Goal: Task Accomplishment & Management: Manage account settings

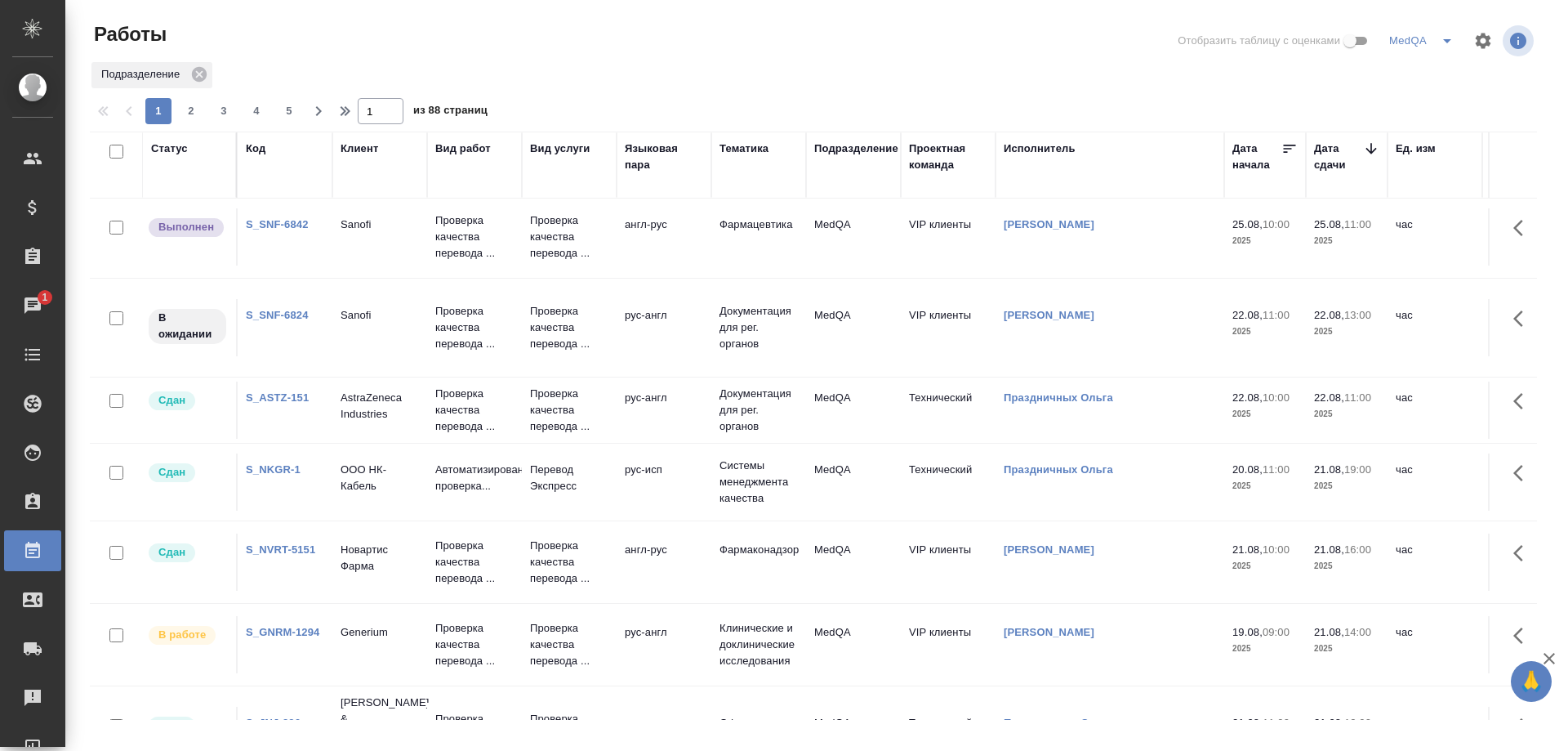
scroll to position [572, 0]
click at [262, 625] on link "S_GNRM-1294" at bounding box center [283, 631] width 73 height 13
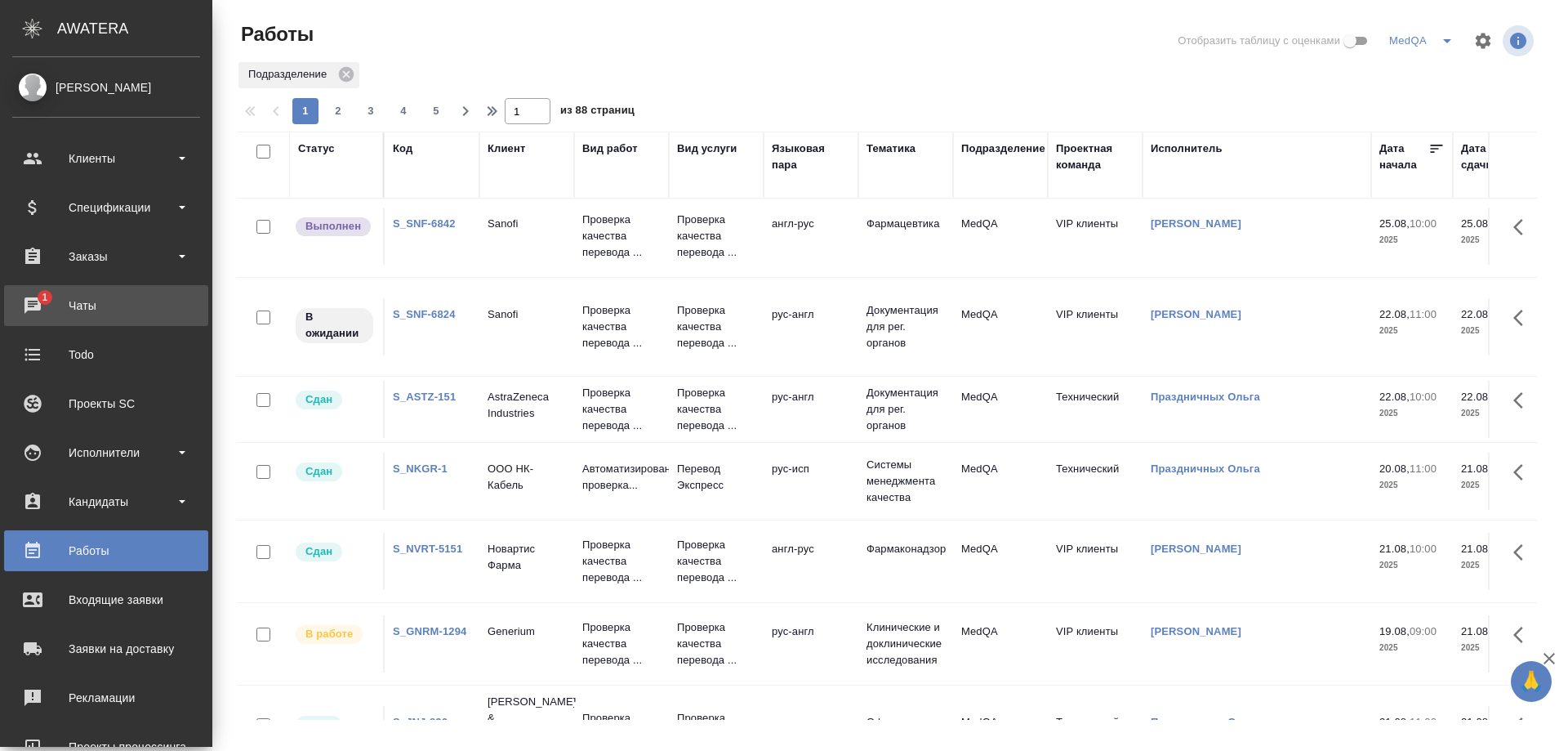
click at [77, 305] on div "Чаты" at bounding box center [107, 305] width 188 height 24
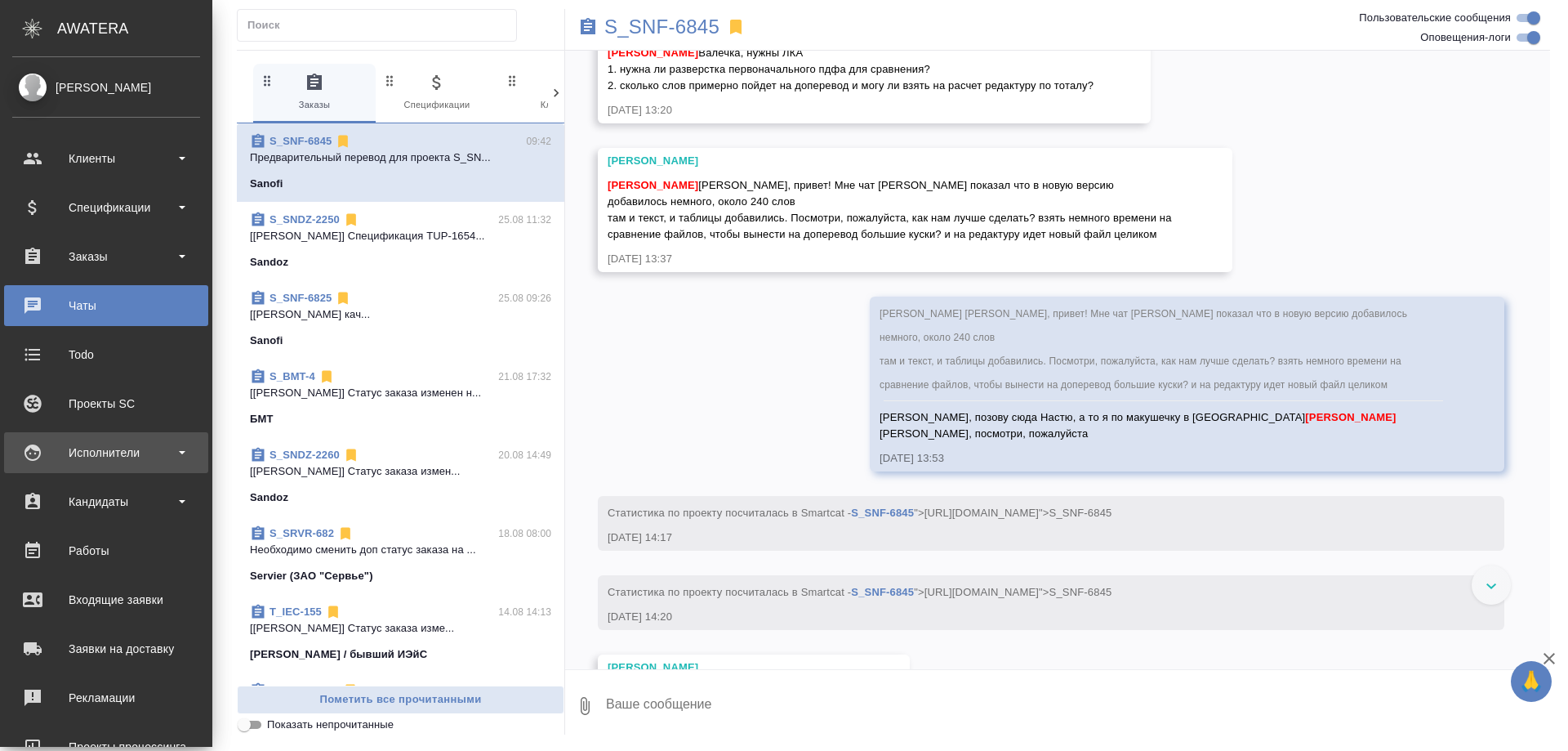
scroll to position [837, 0]
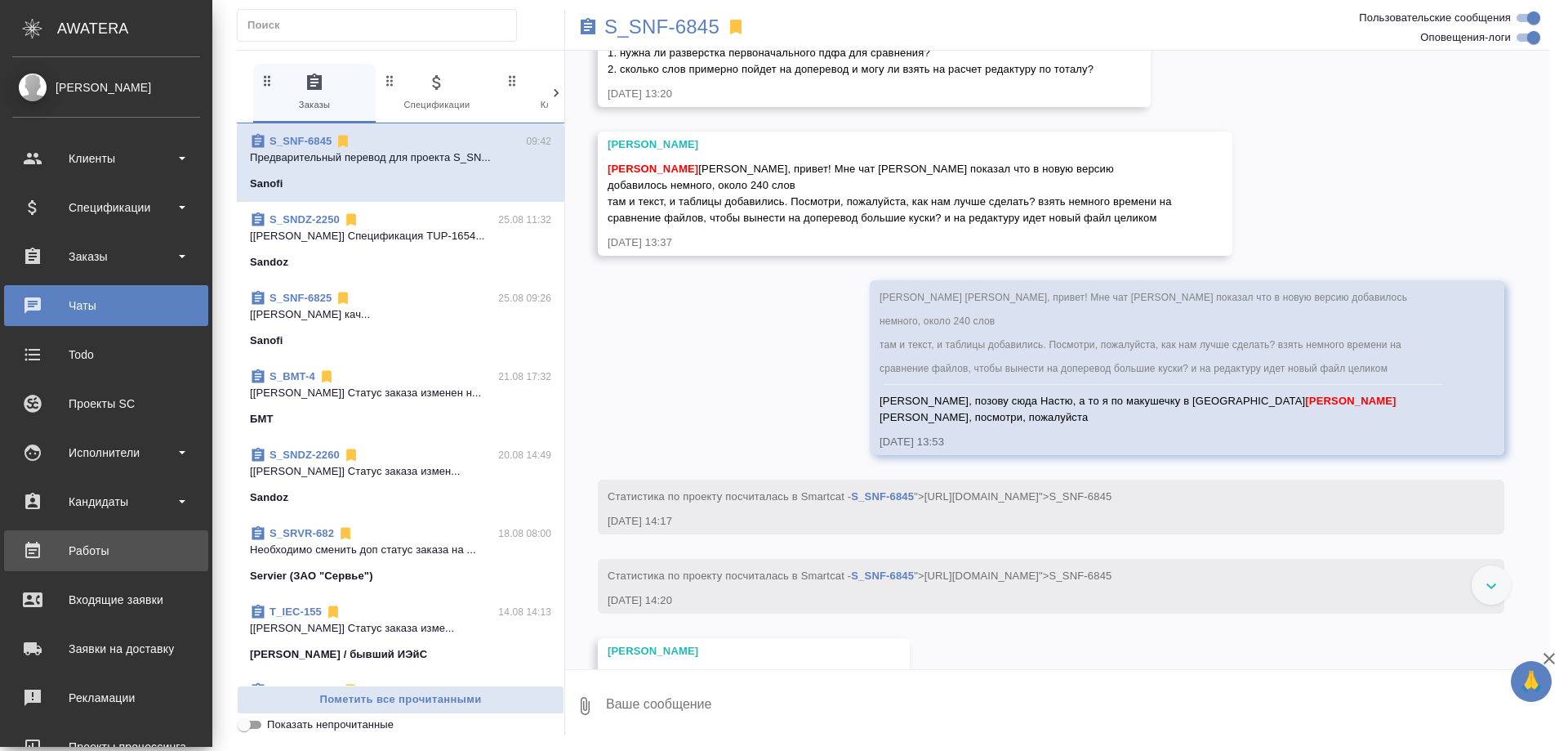
click at [86, 550] on div "Работы" at bounding box center [107, 551] width 188 height 24
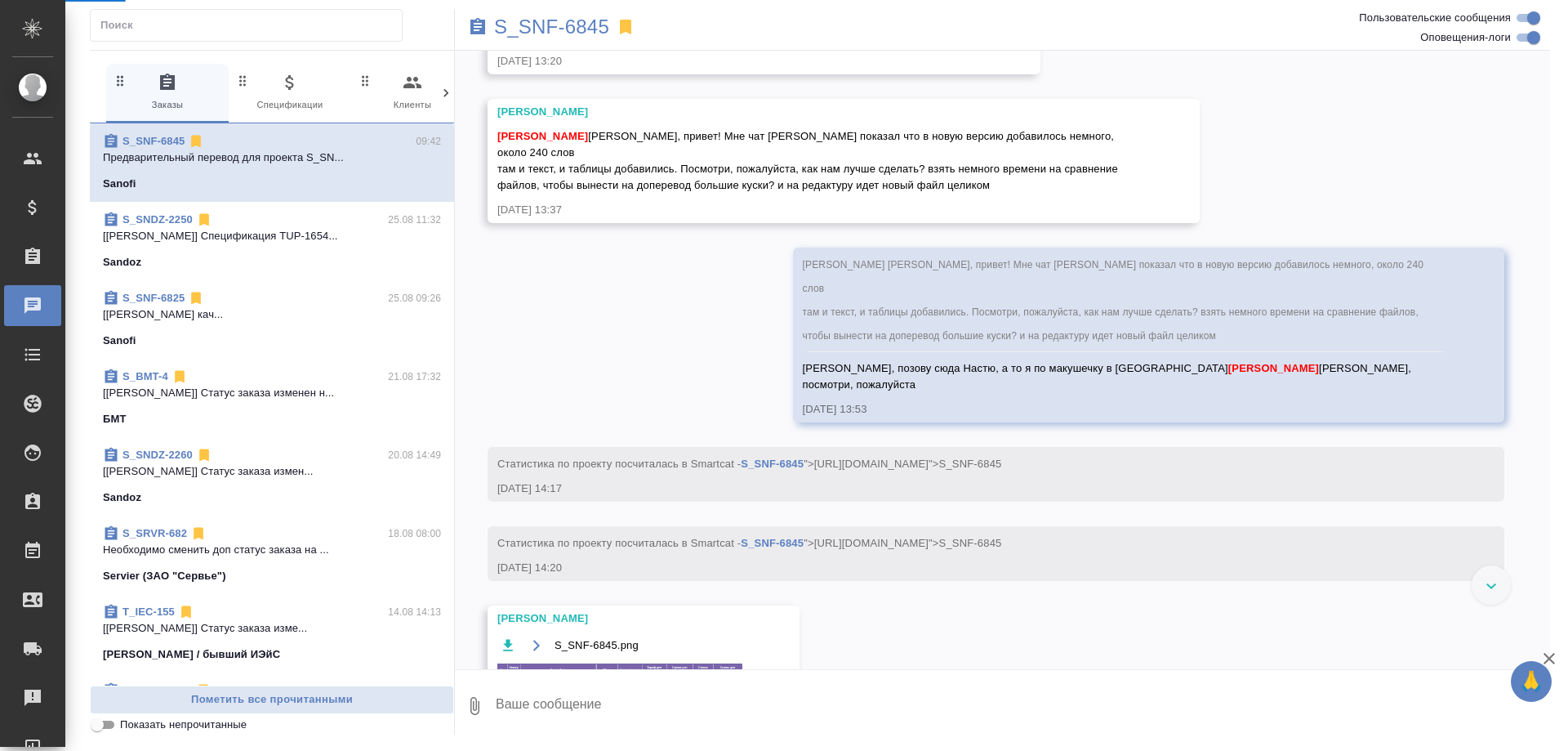
scroll to position [820, 0]
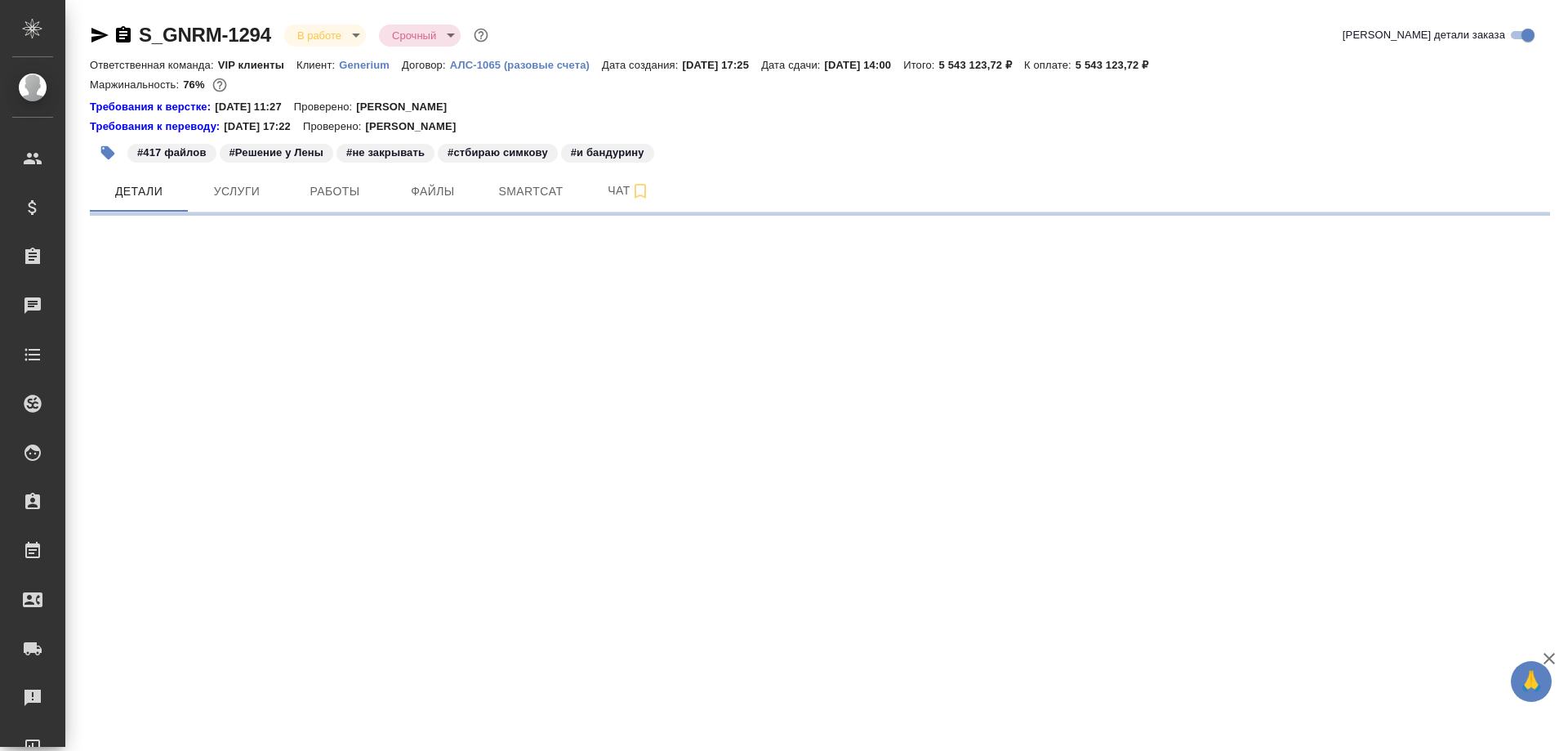
select select "RU"
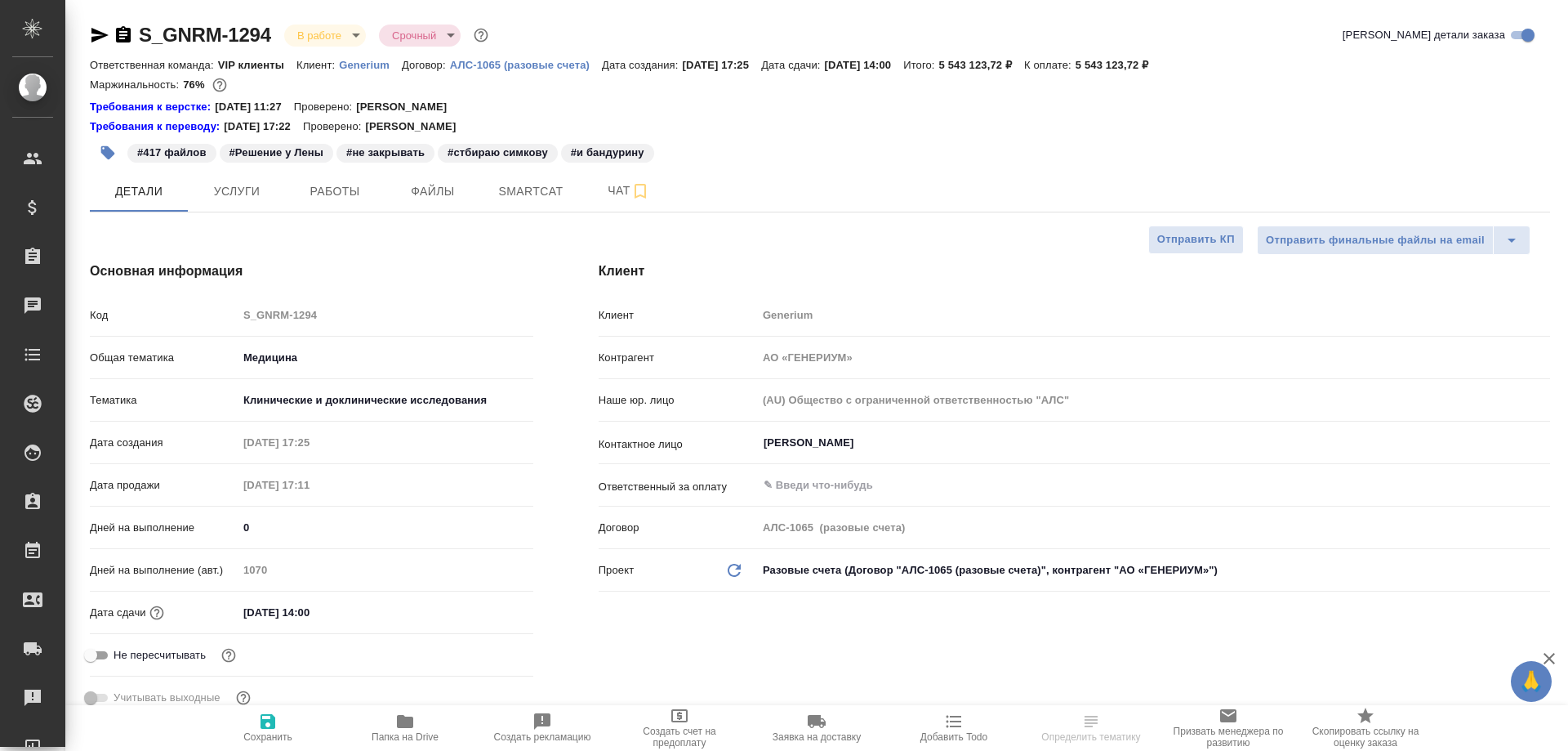
type textarea "x"
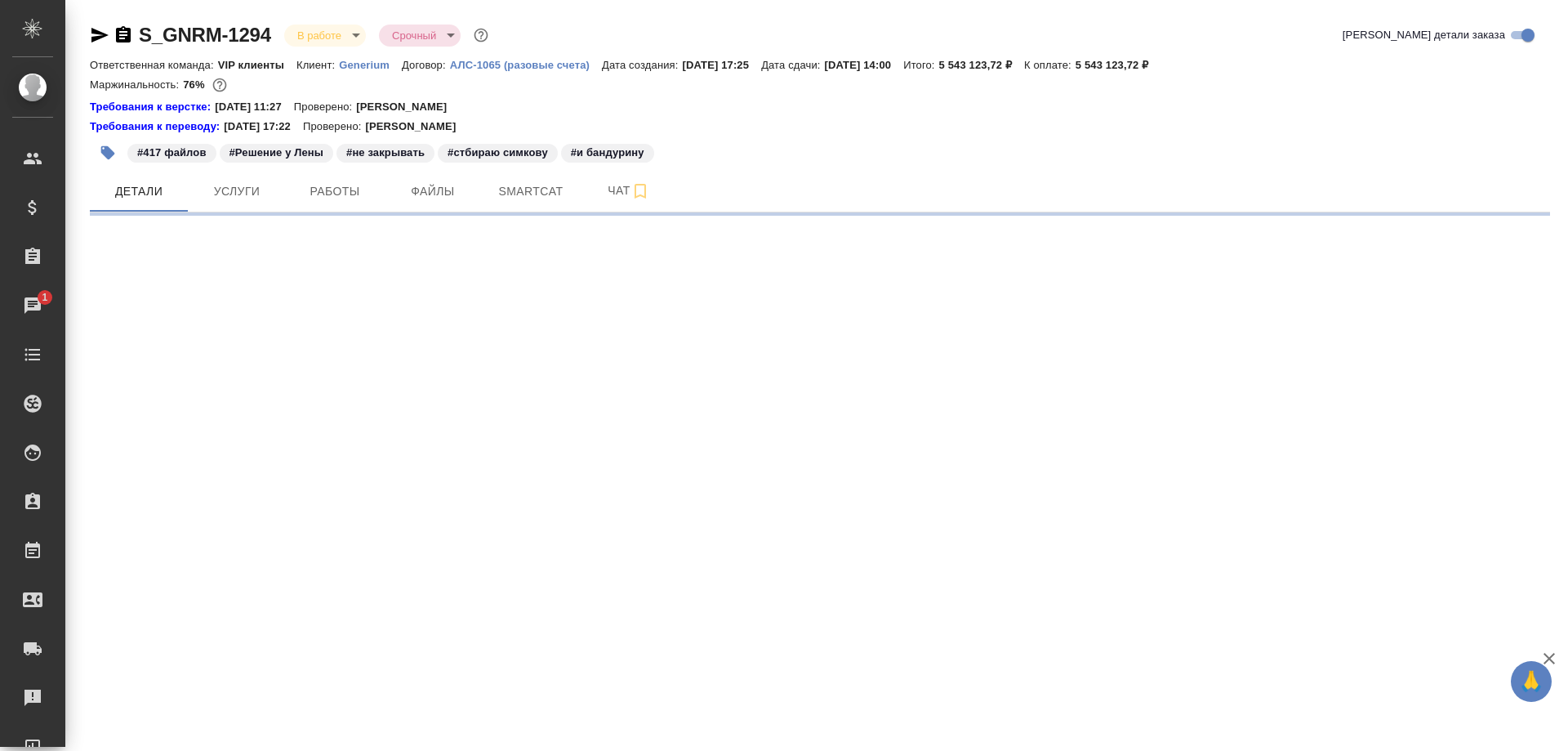
select select "RU"
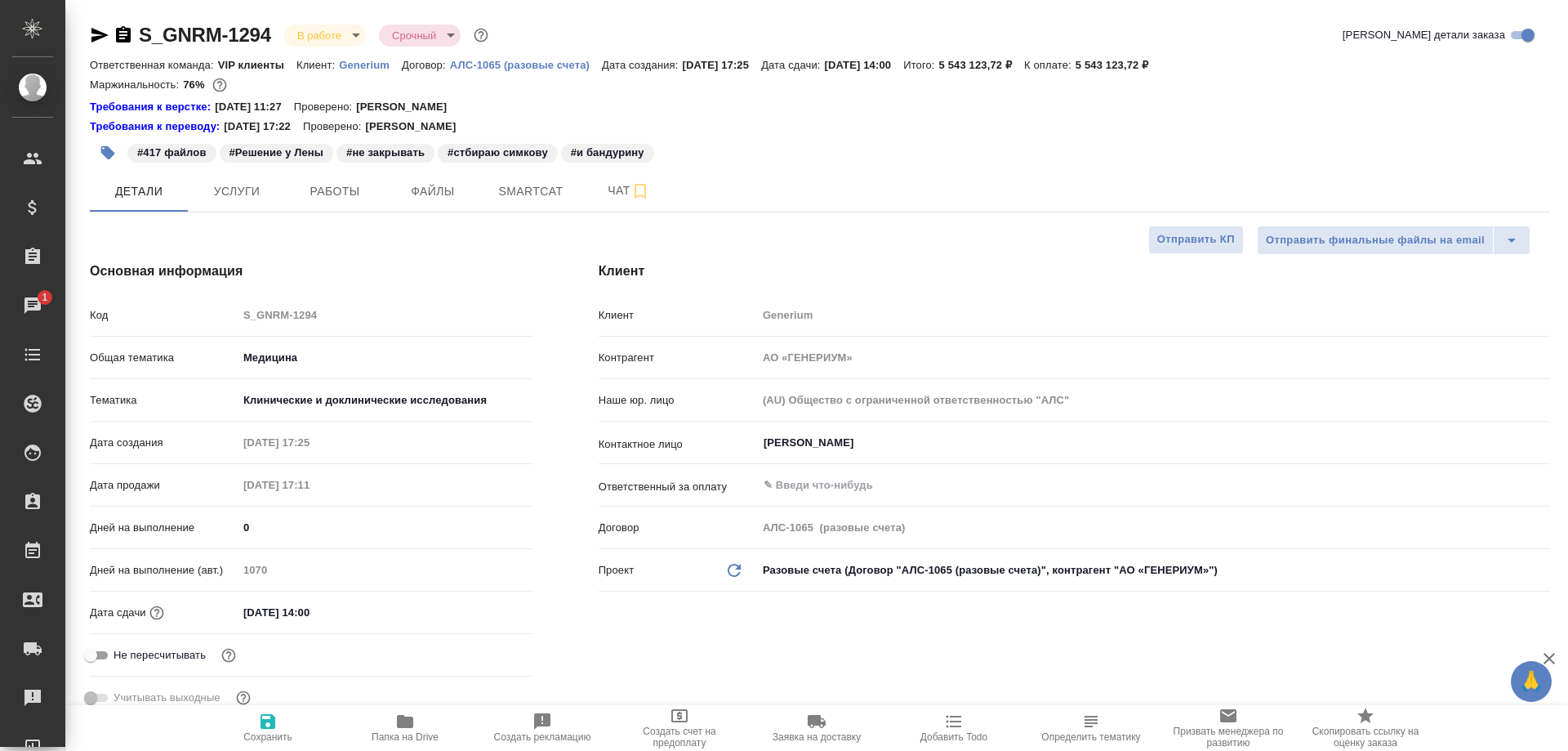
type textarea "x"
click at [348, 191] on span "Работы" at bounding box center [334, 192] width 78 height 21
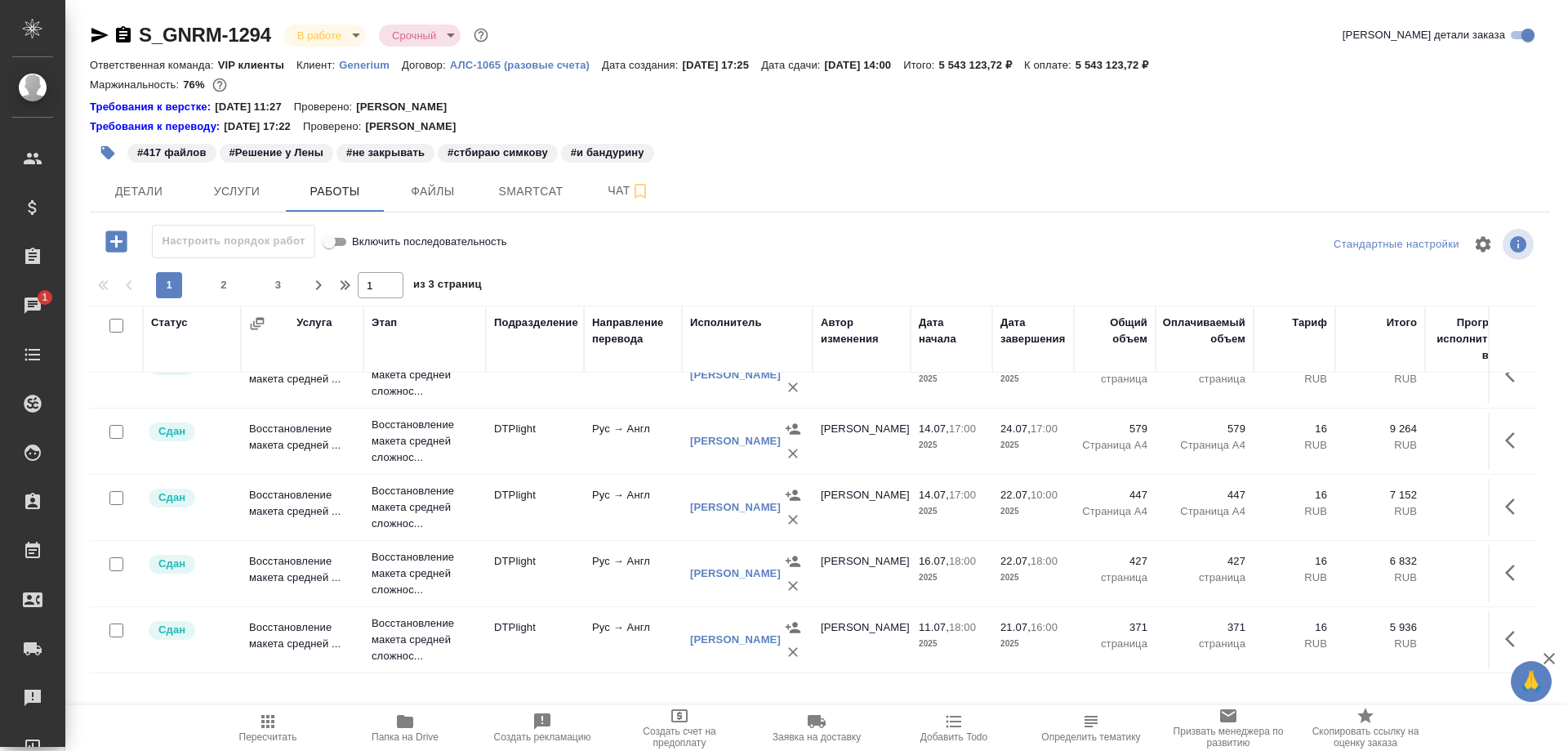
scroll to position [1367, 0]
click at [281, 285] on span "3" at bounding box center [279, 285] width 26 height 17
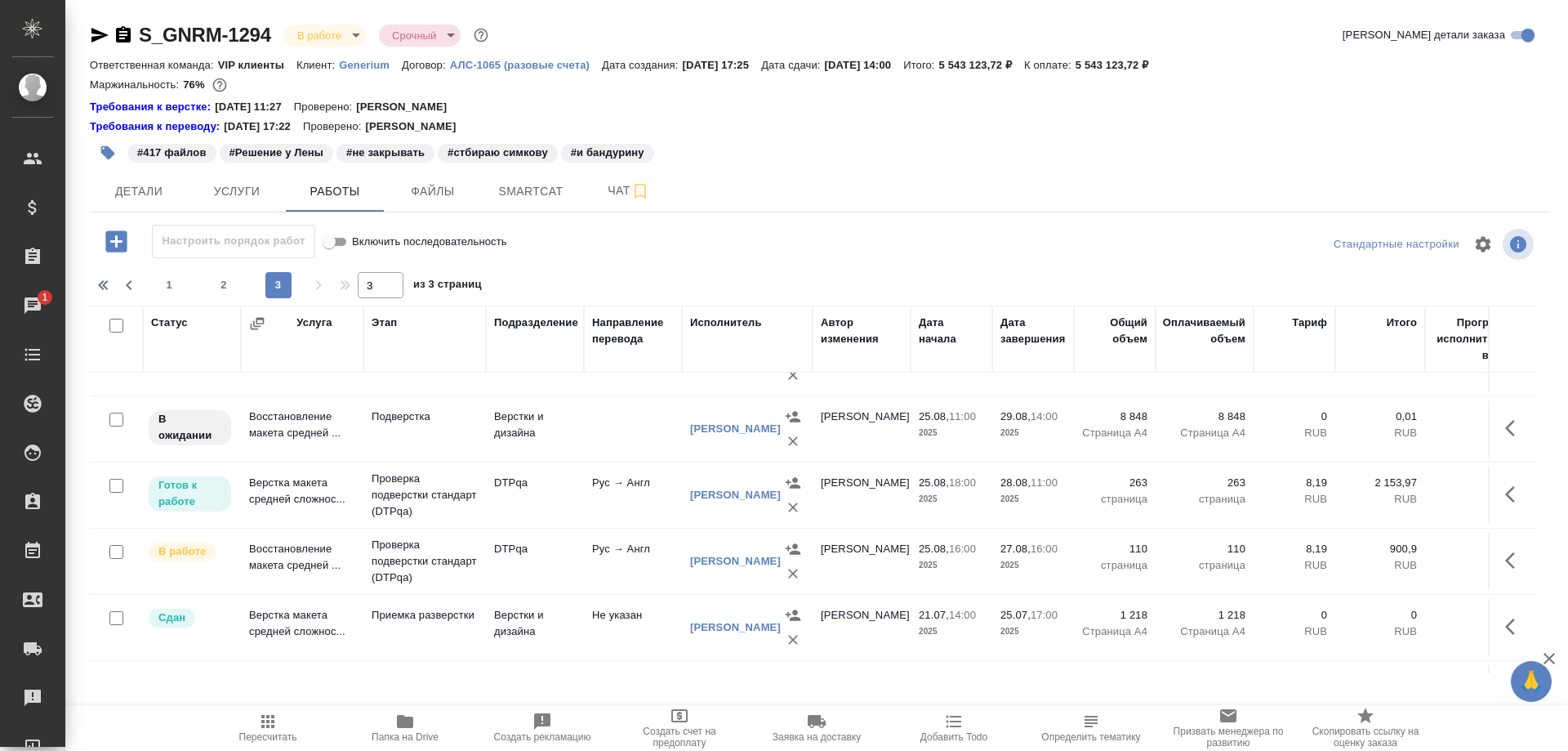
scroll to position [0, 0]
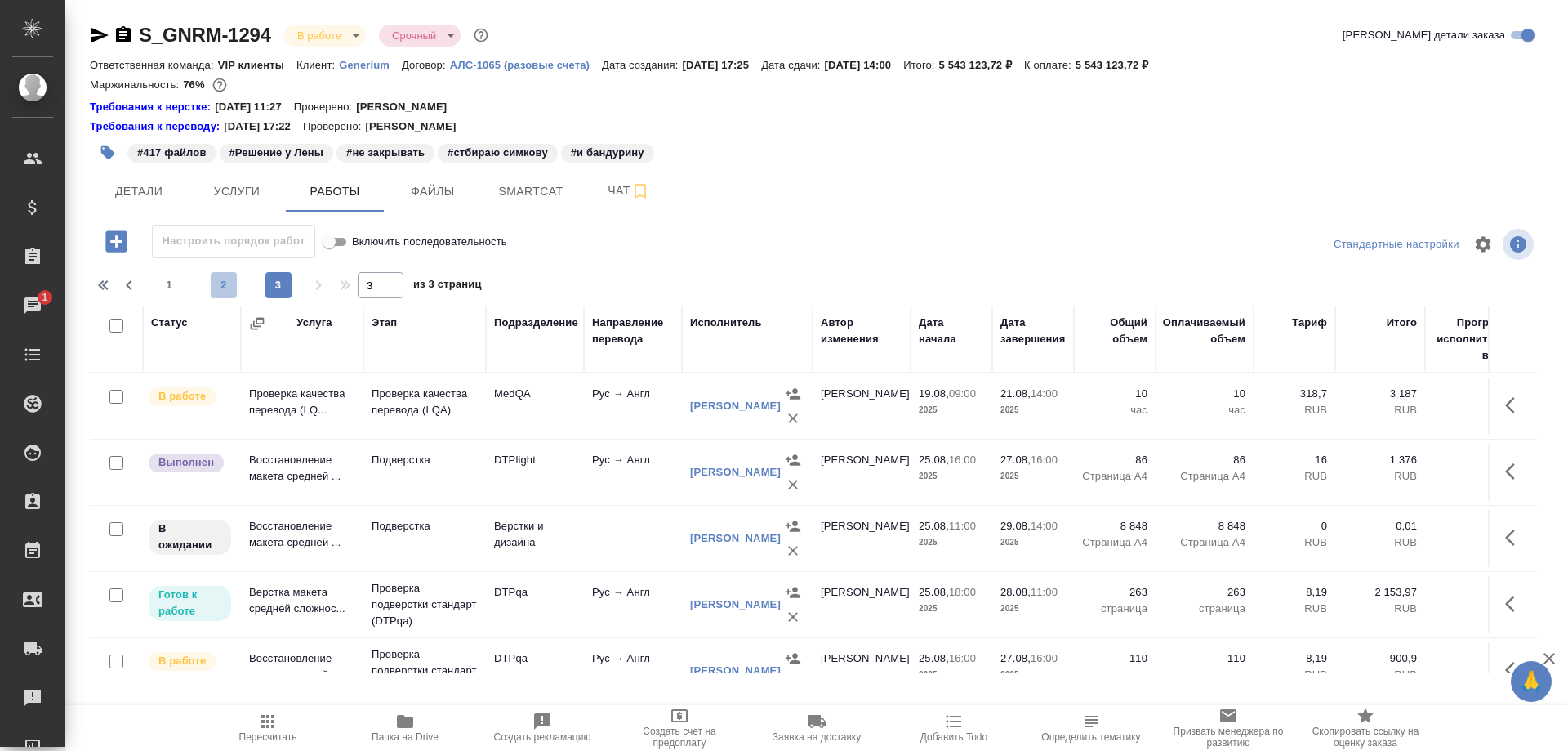
click at [228, 284] on span "2" at bounding box center [224, 285] width 26 height 17
type input "2"
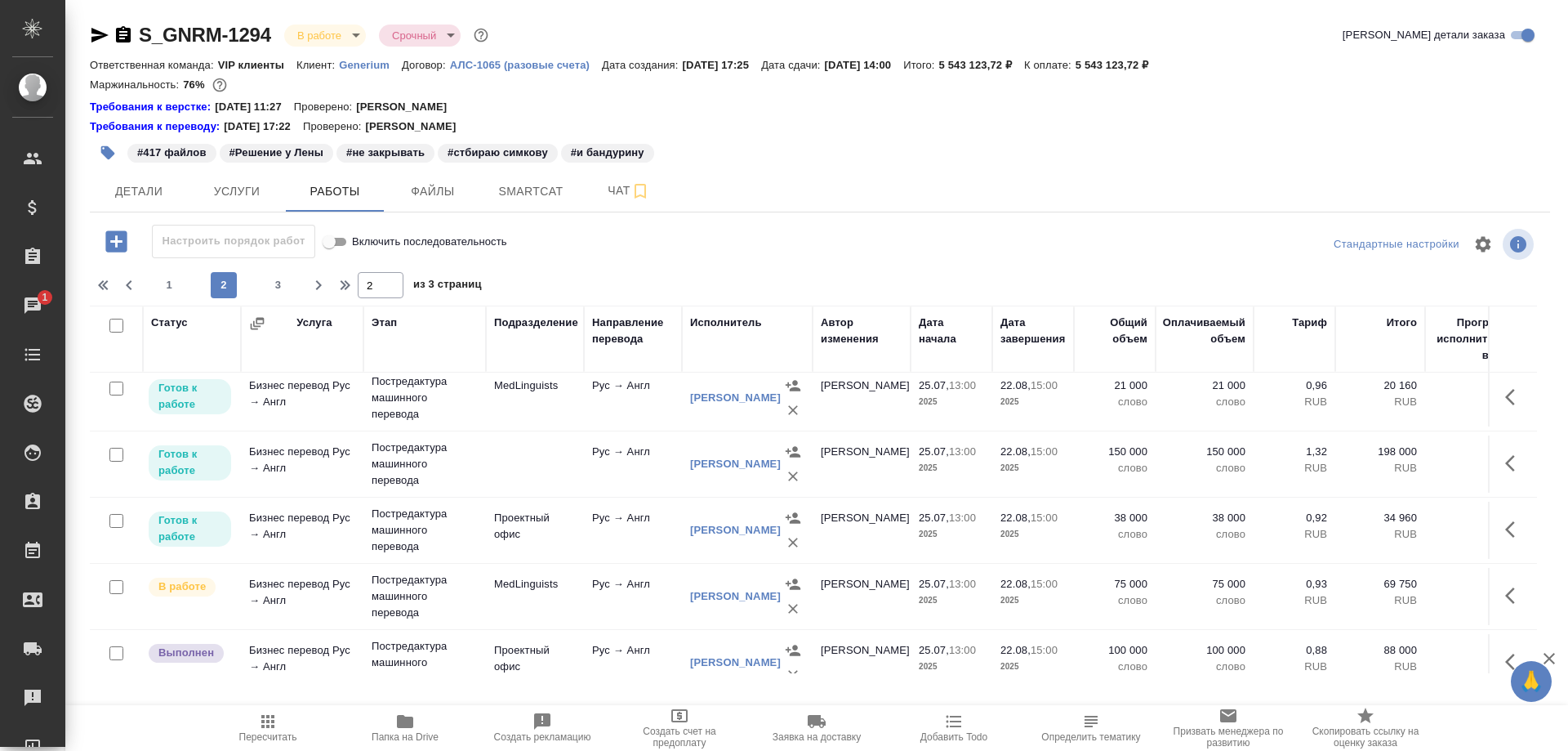
scroll to position [1144, 0]
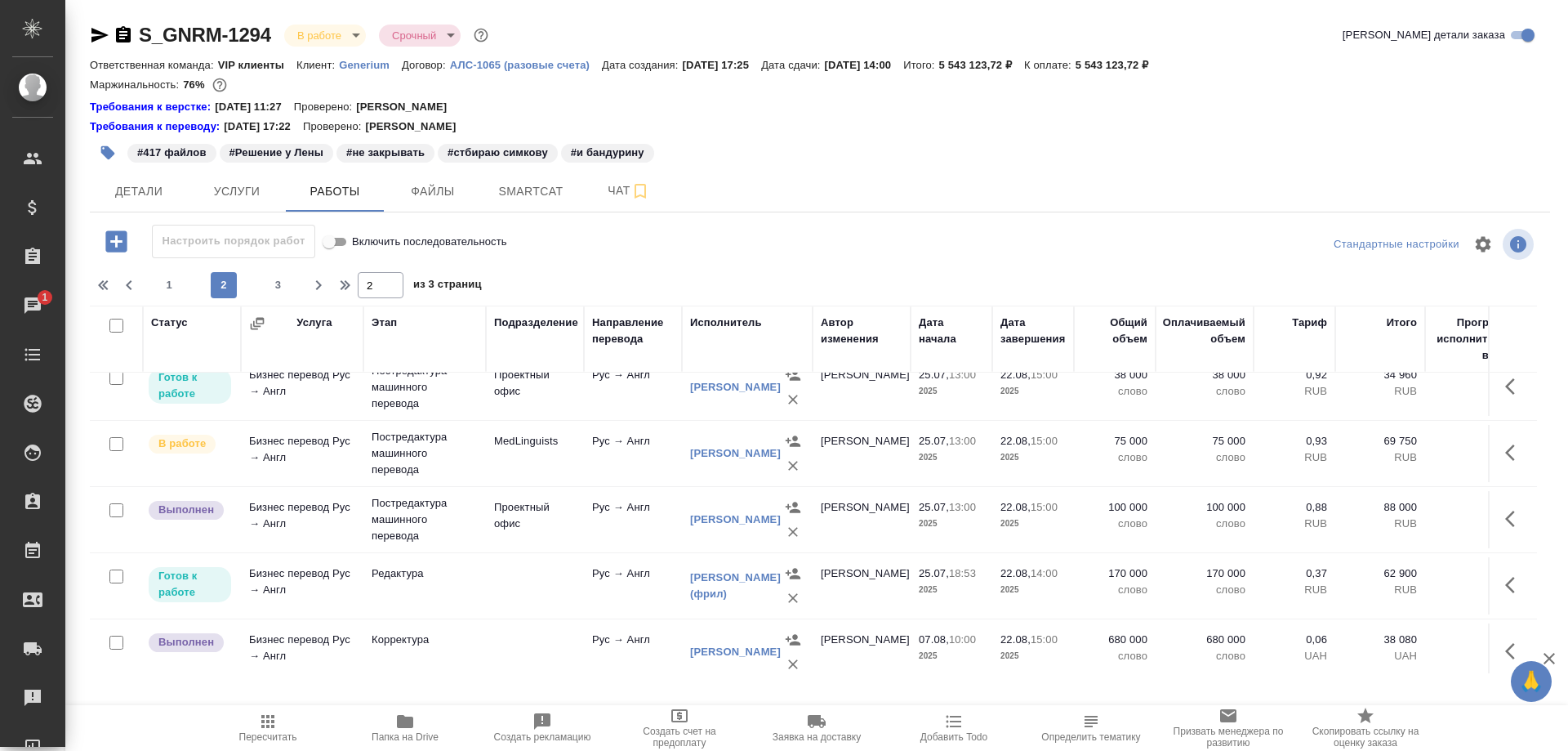
click at [271, 574] on td "Бизнес перевод Рус → Англ" at bounding box center [302, 586] width 122 height 57
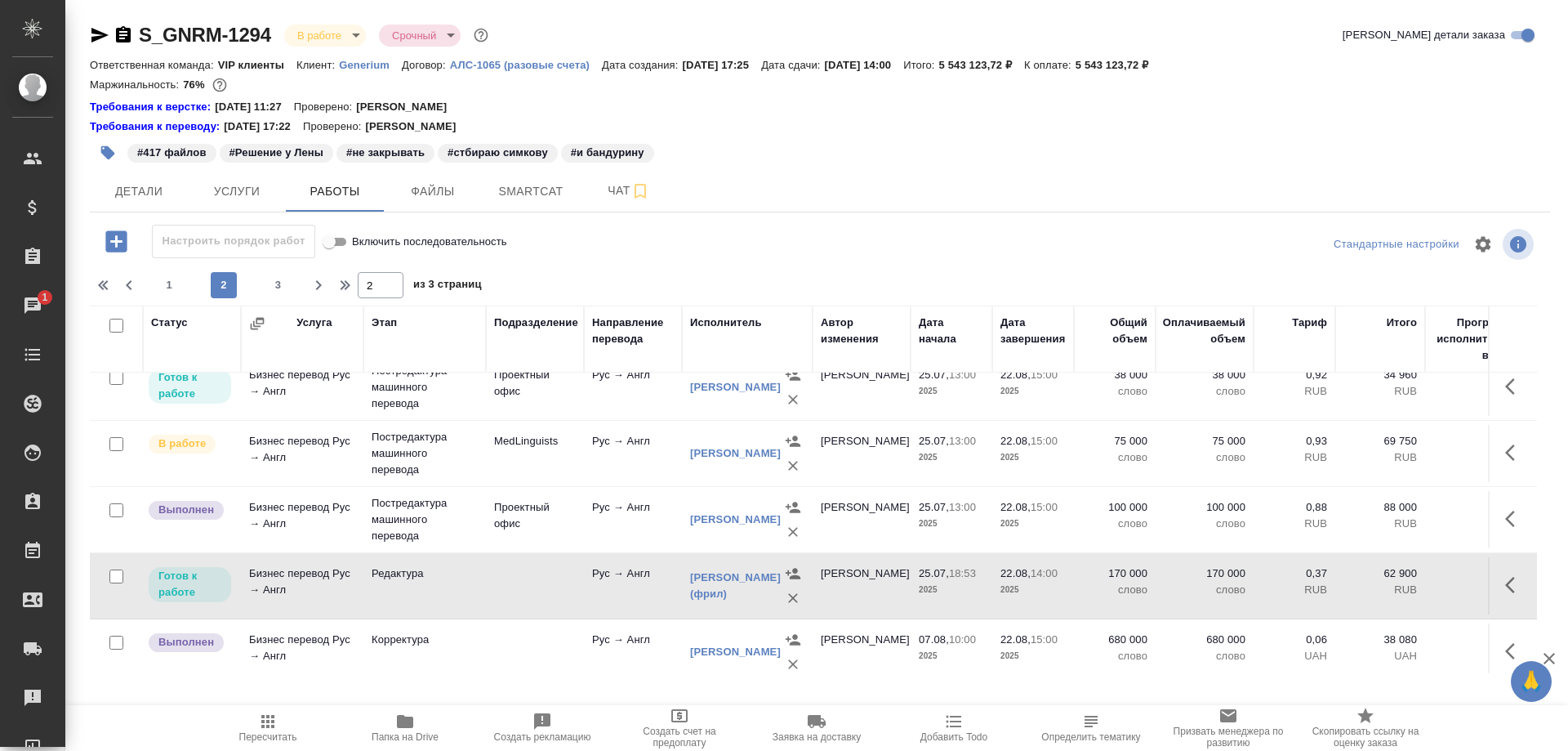
click at [271, 574] on td "Бизнес перевод Рус → Англ" at bounding box center [302, 586] width 122 height 57
click at [99, 34] on icon "button" at bounding box center [101, 34] width 18 height 15
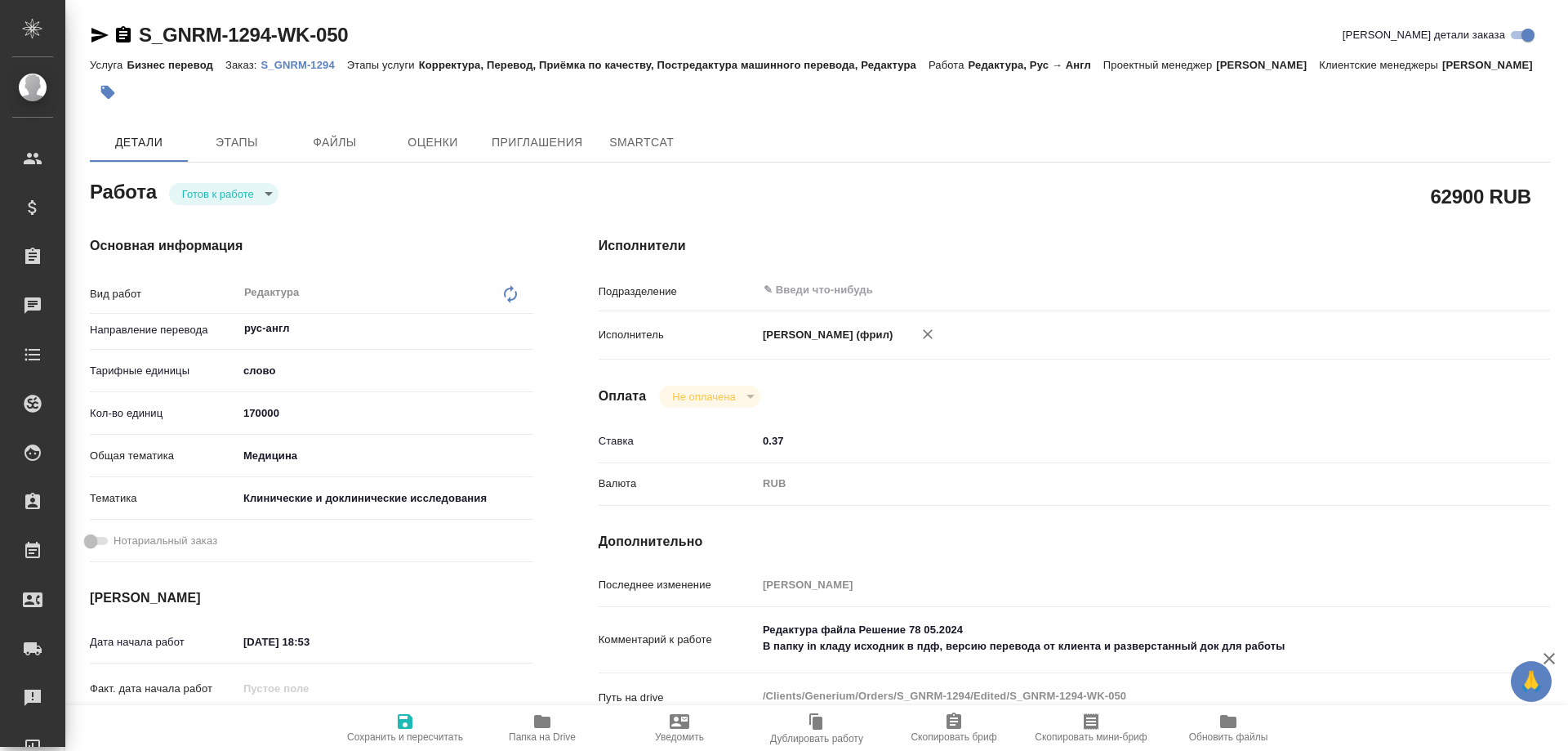
type textarea "x"
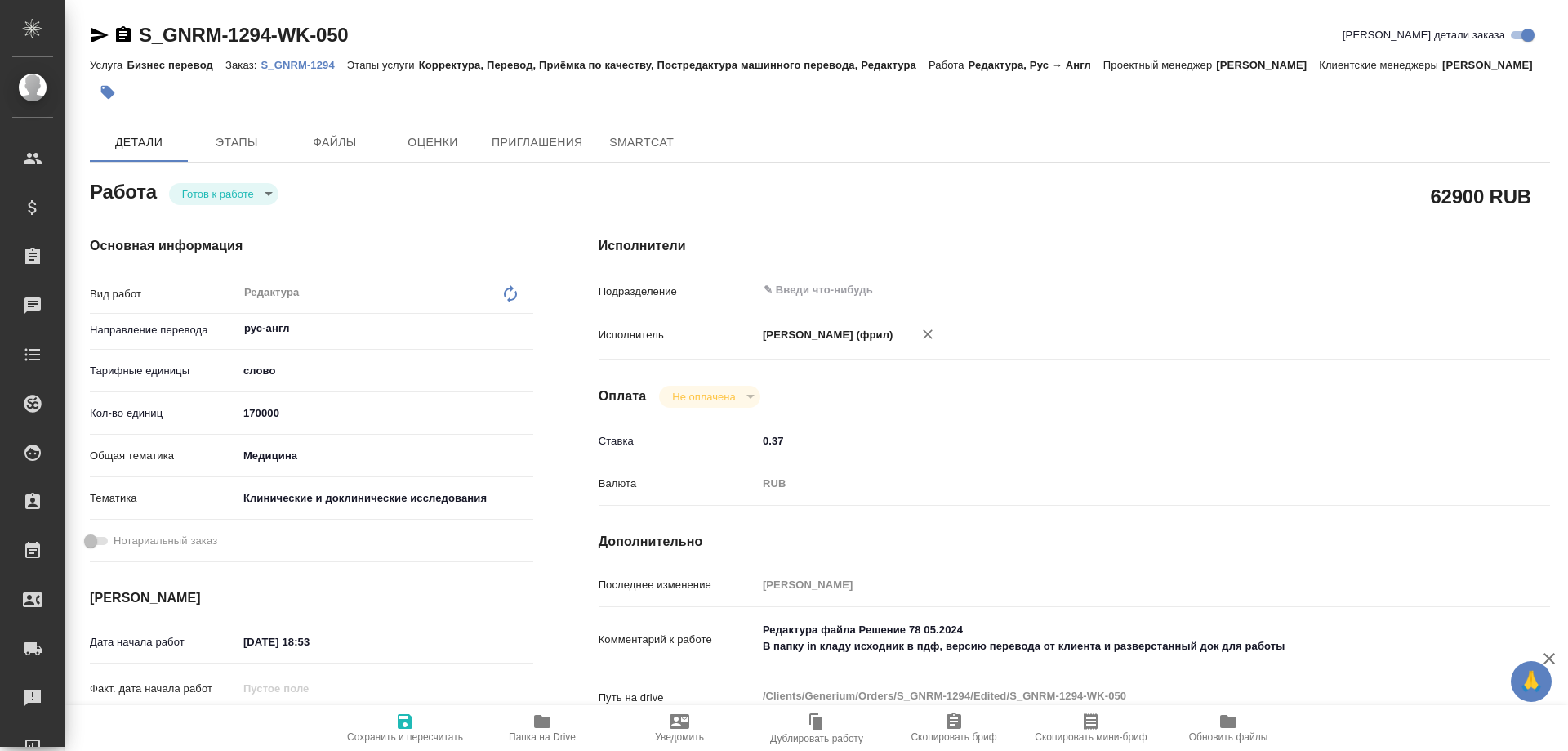
type textarea "x"
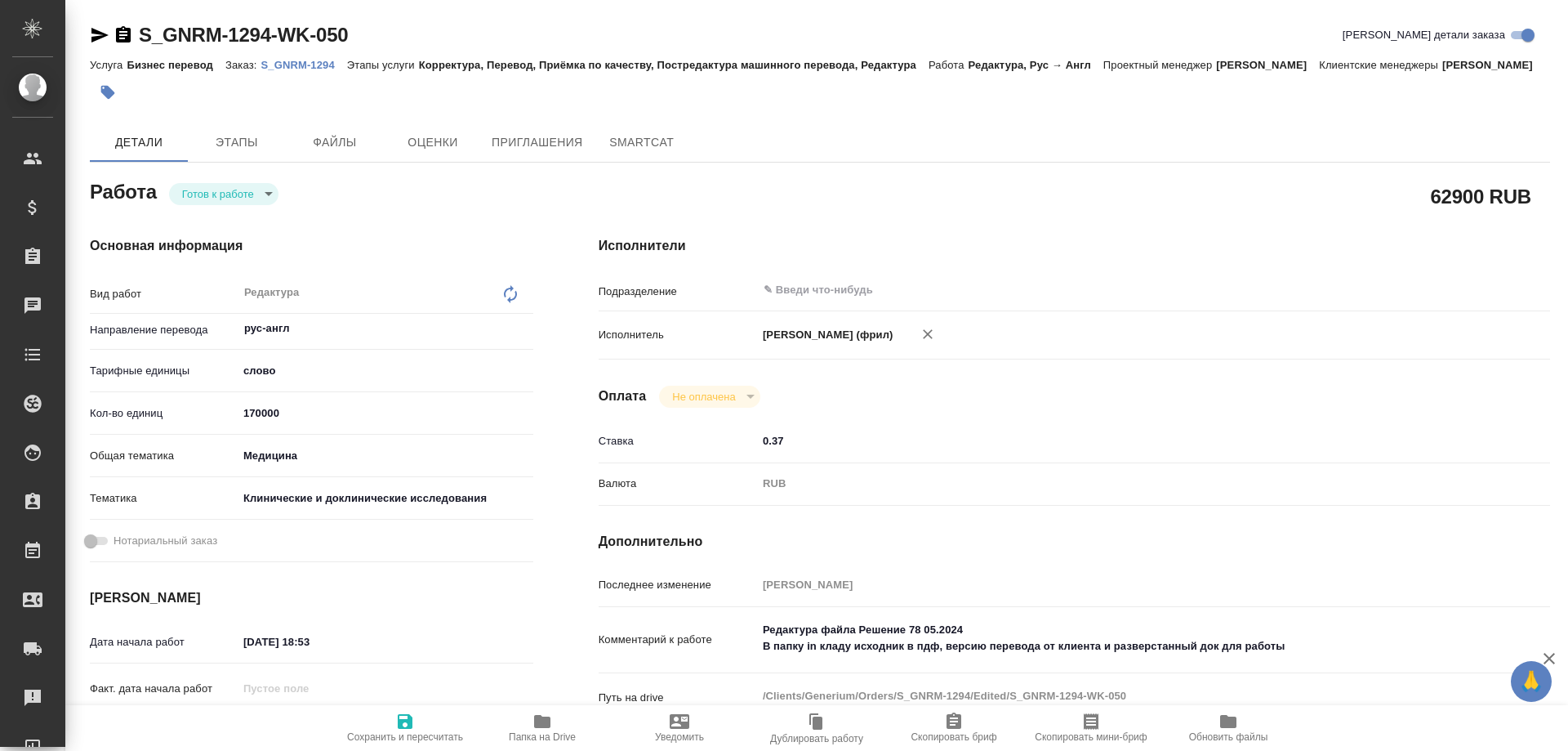
type textarea "x"
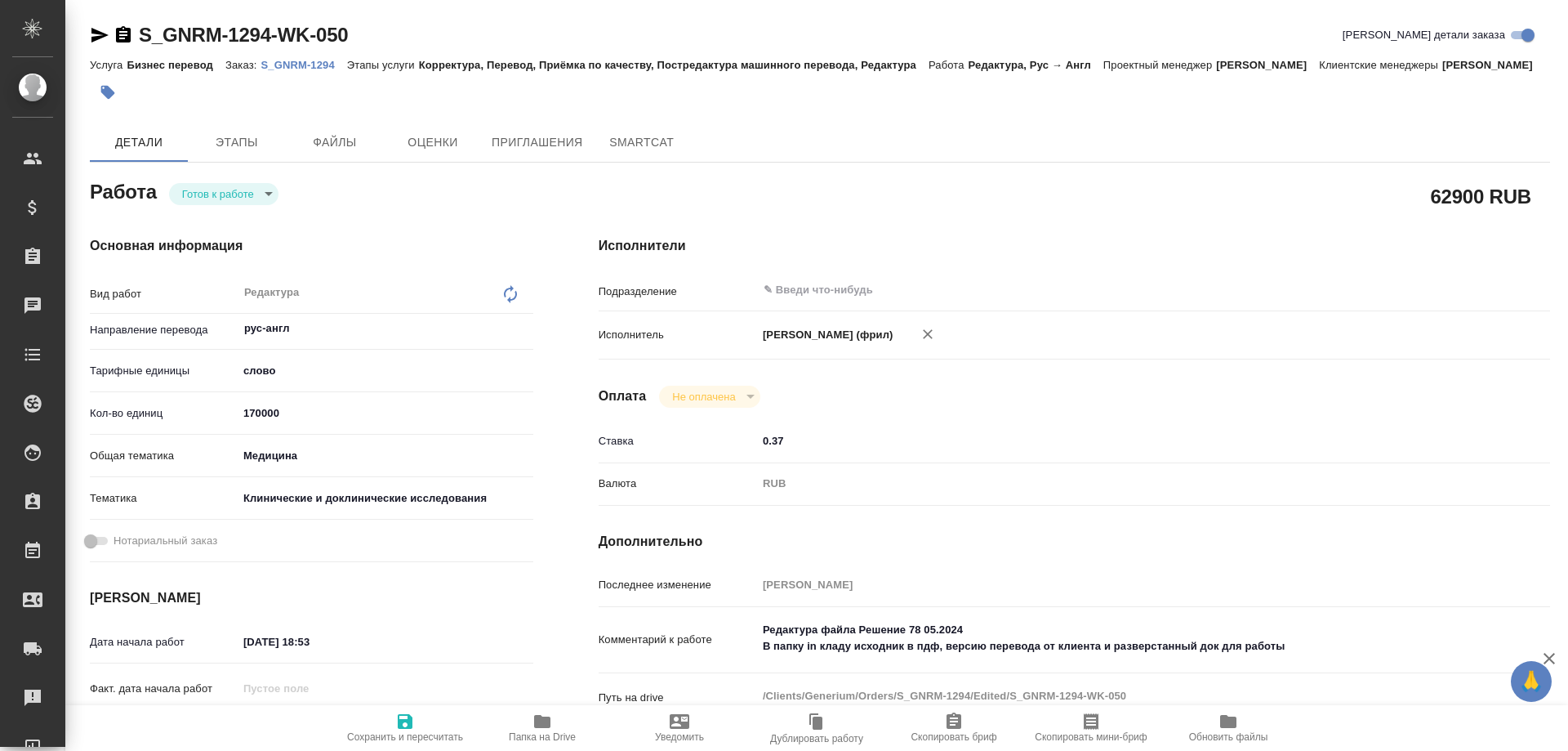
type textarea "x"
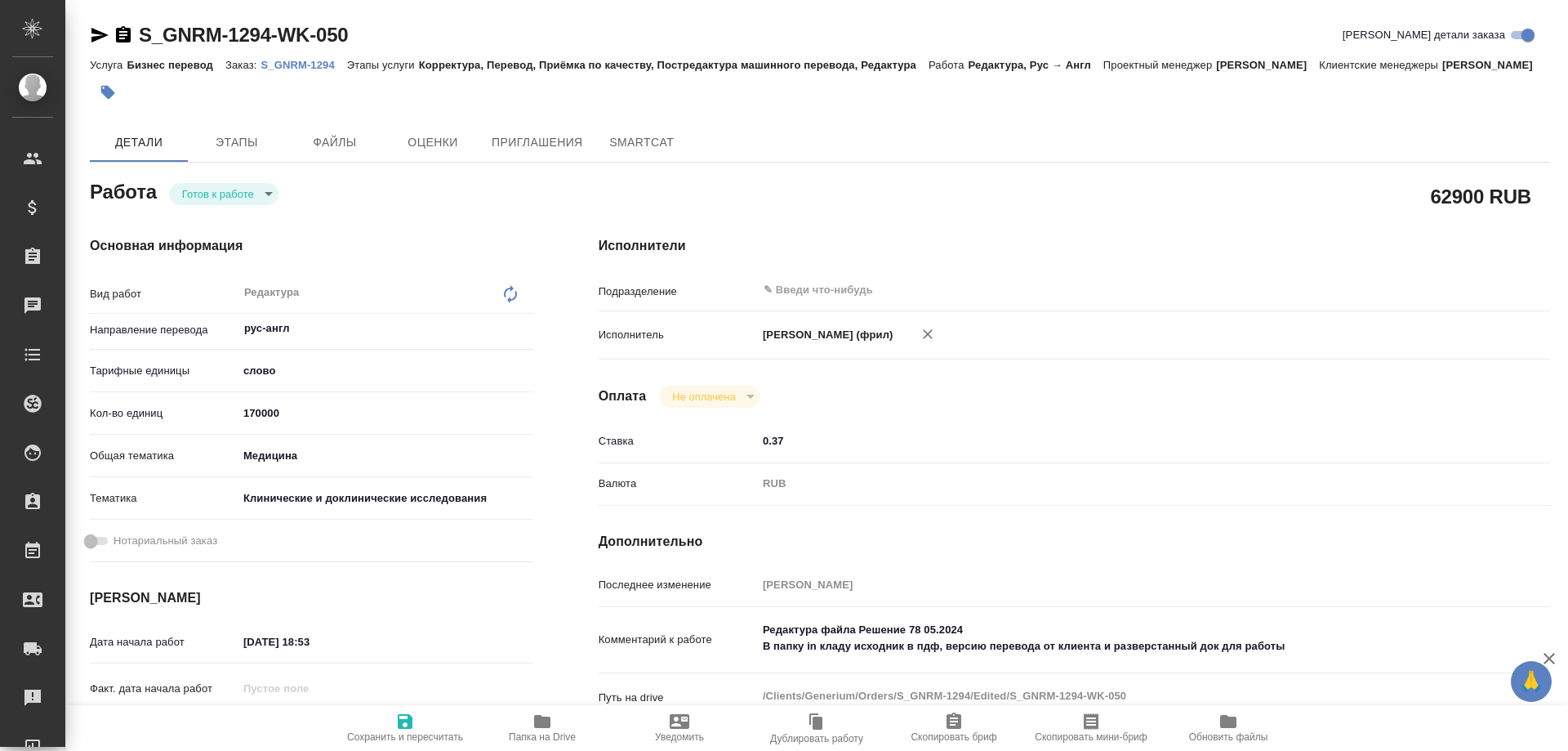
type textarea "x"
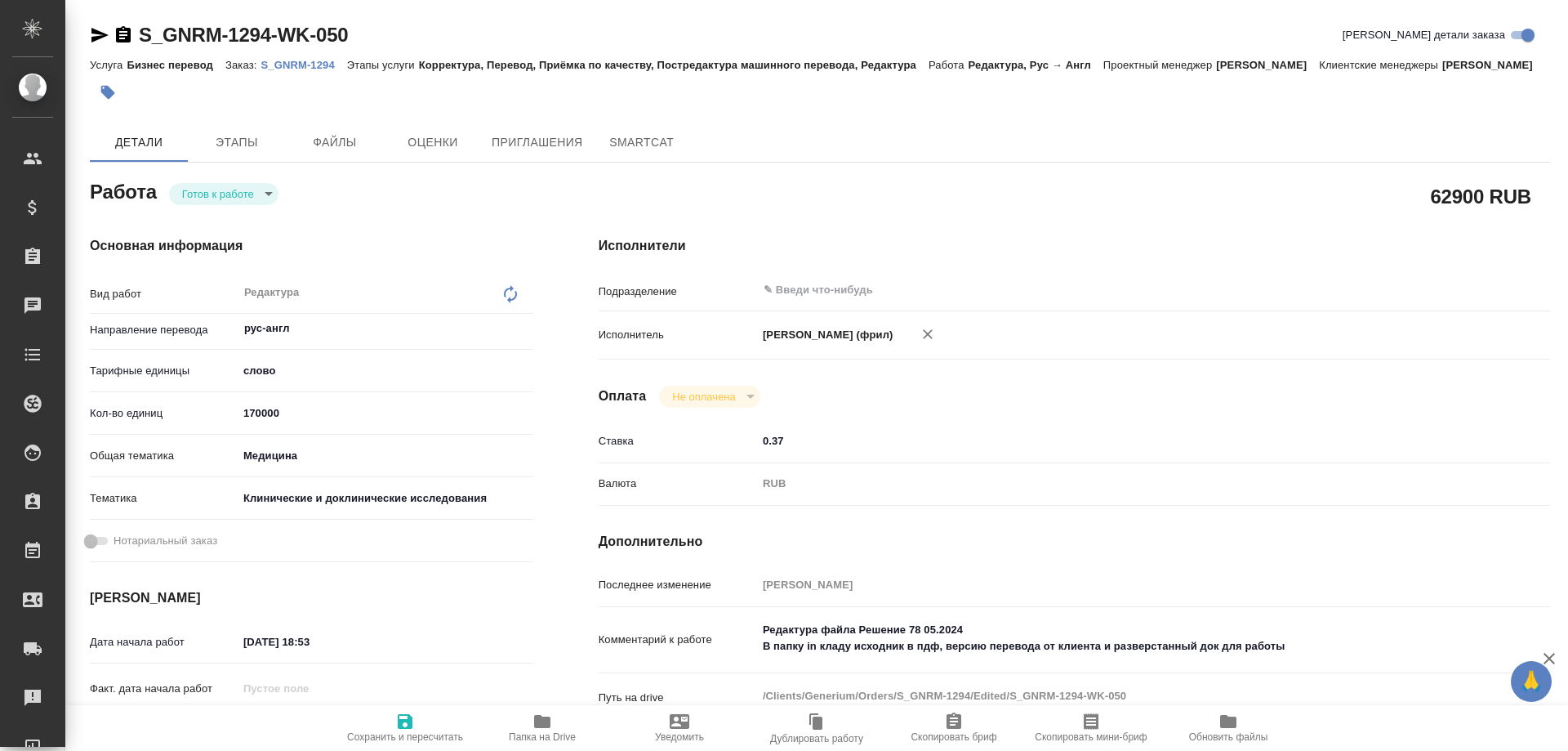
type textarea "x"
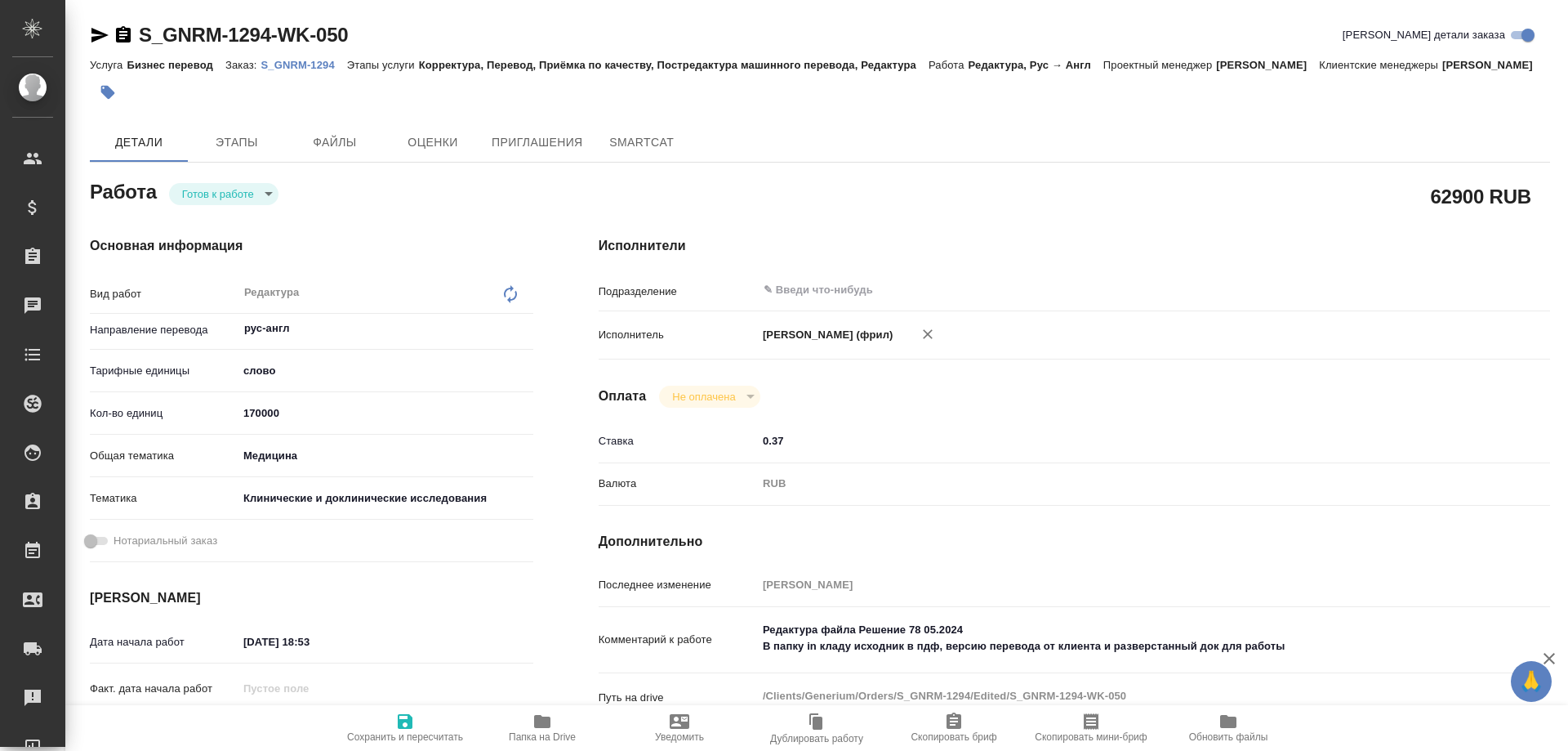
type textarea "x"
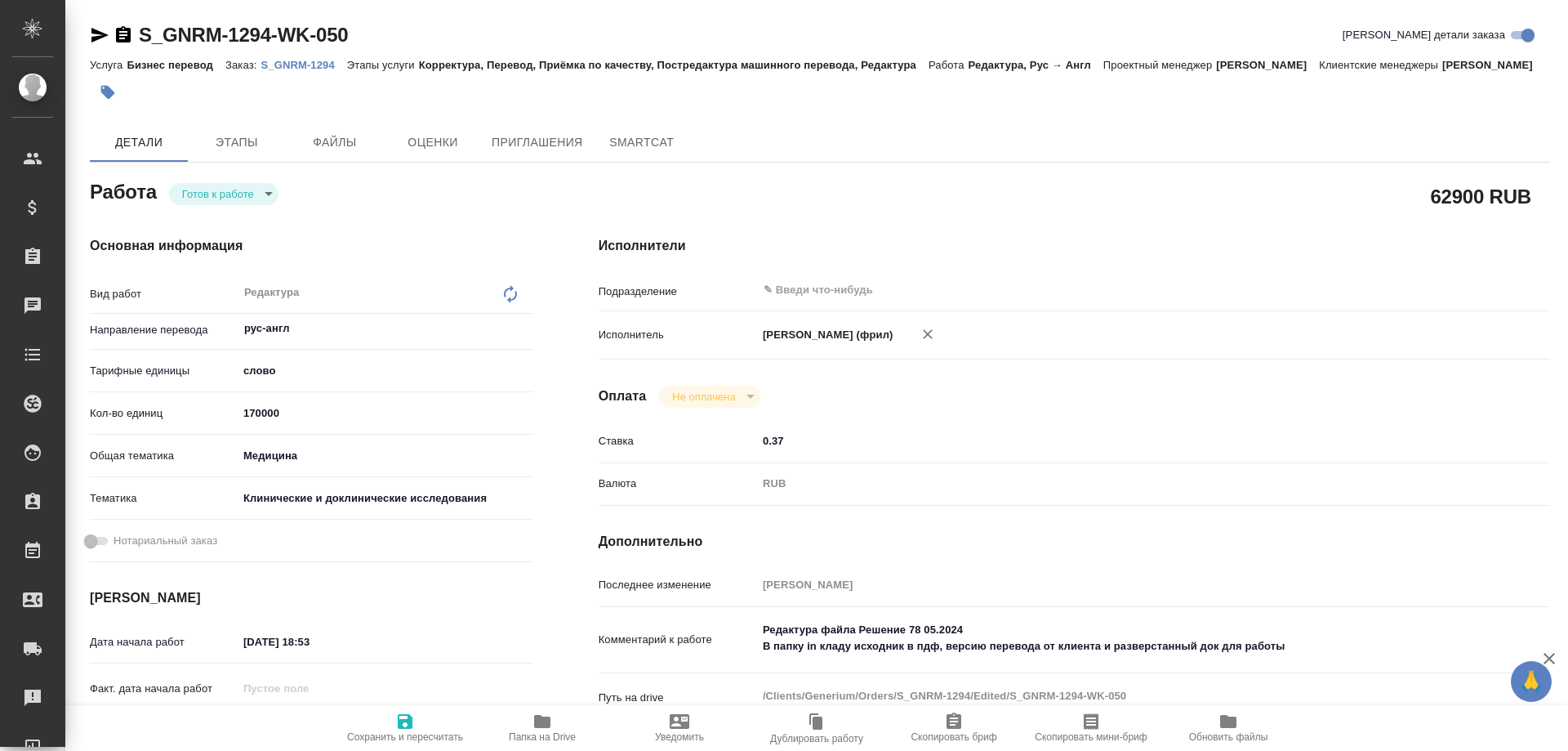
type textarea "x"
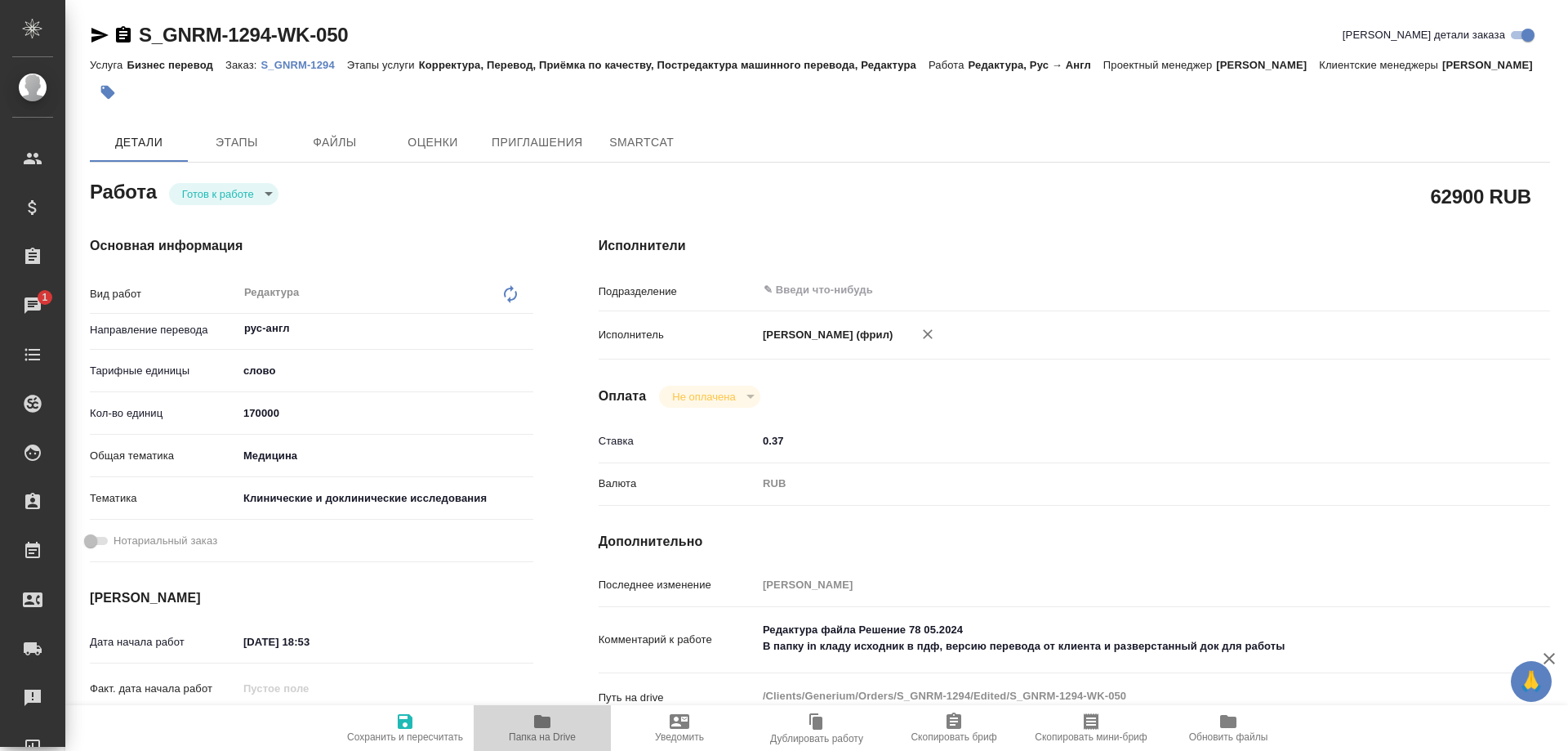
click at [552, 719] on span "Папка на Drive" at bounding box center [543, 728] width 117 height 31
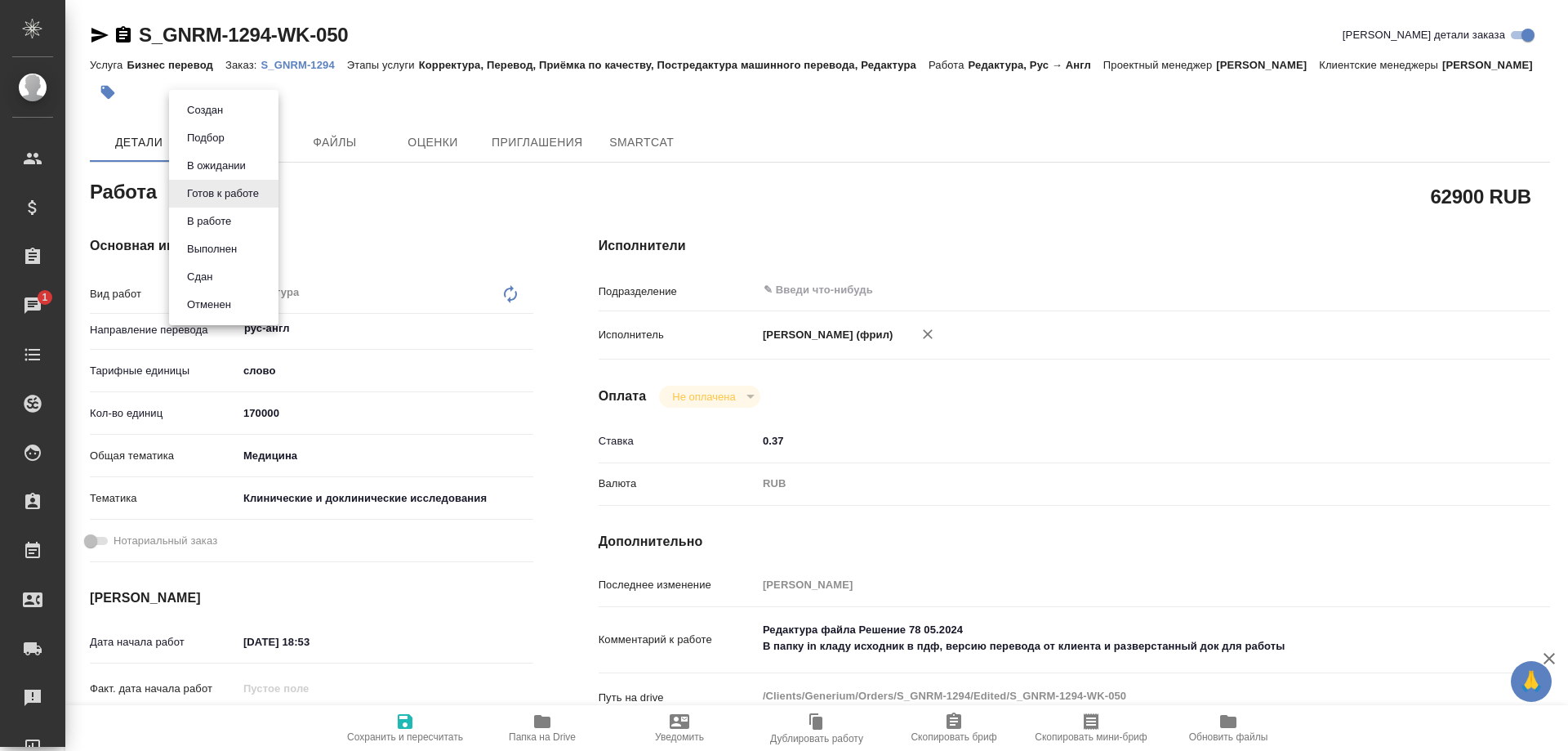
click at [261, 195] on body "🙏 .cls-1 fill:#fff; AWATERA Solovyova Elena Клиенты Спецификации Заказы 1 Чаты …" at bounding box center [784, 376] width 1568 height 751
click at [239, 249] on button "Выполнен" at bounding box center [211, 249] width 60 height 18
type textarea "x"
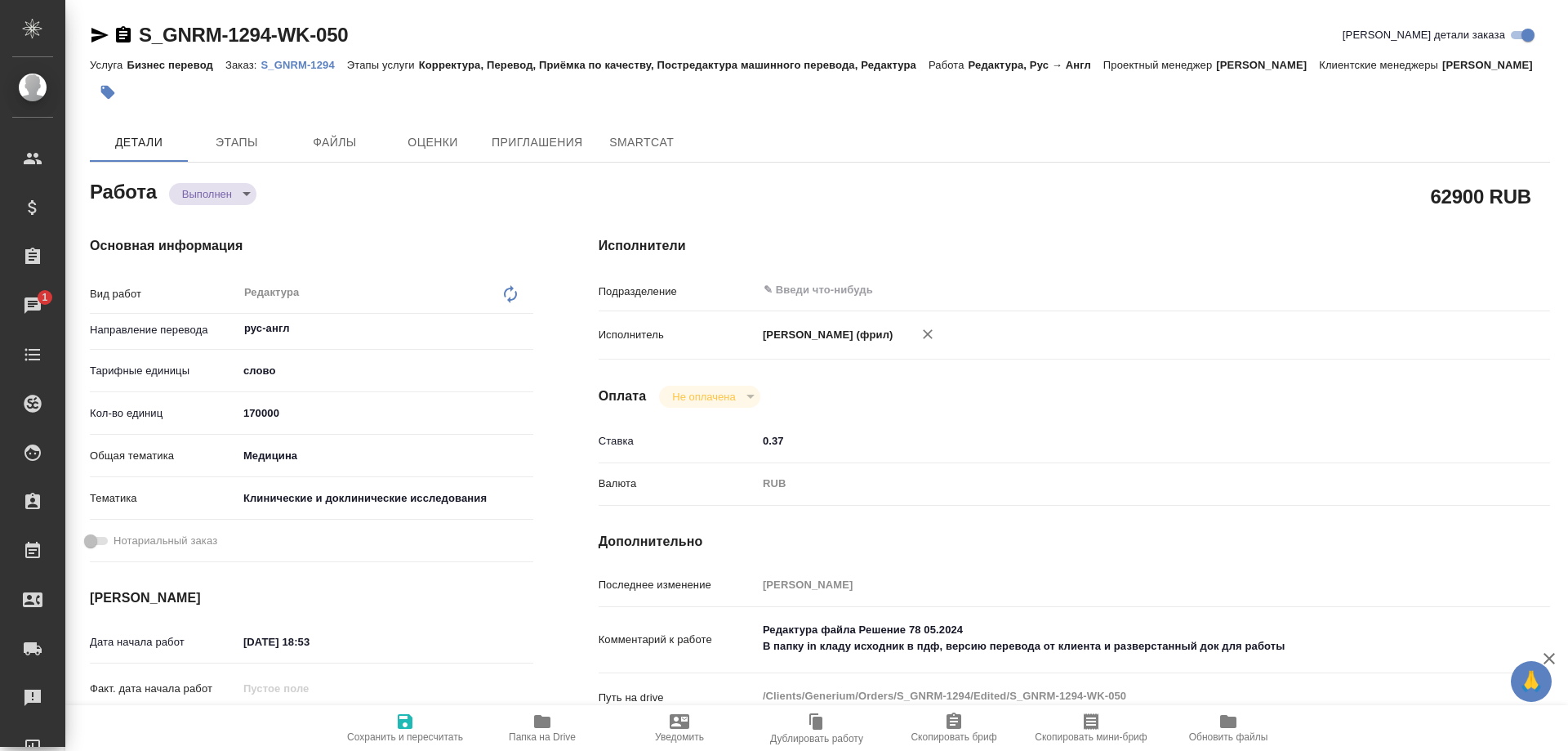
type textarea "x"
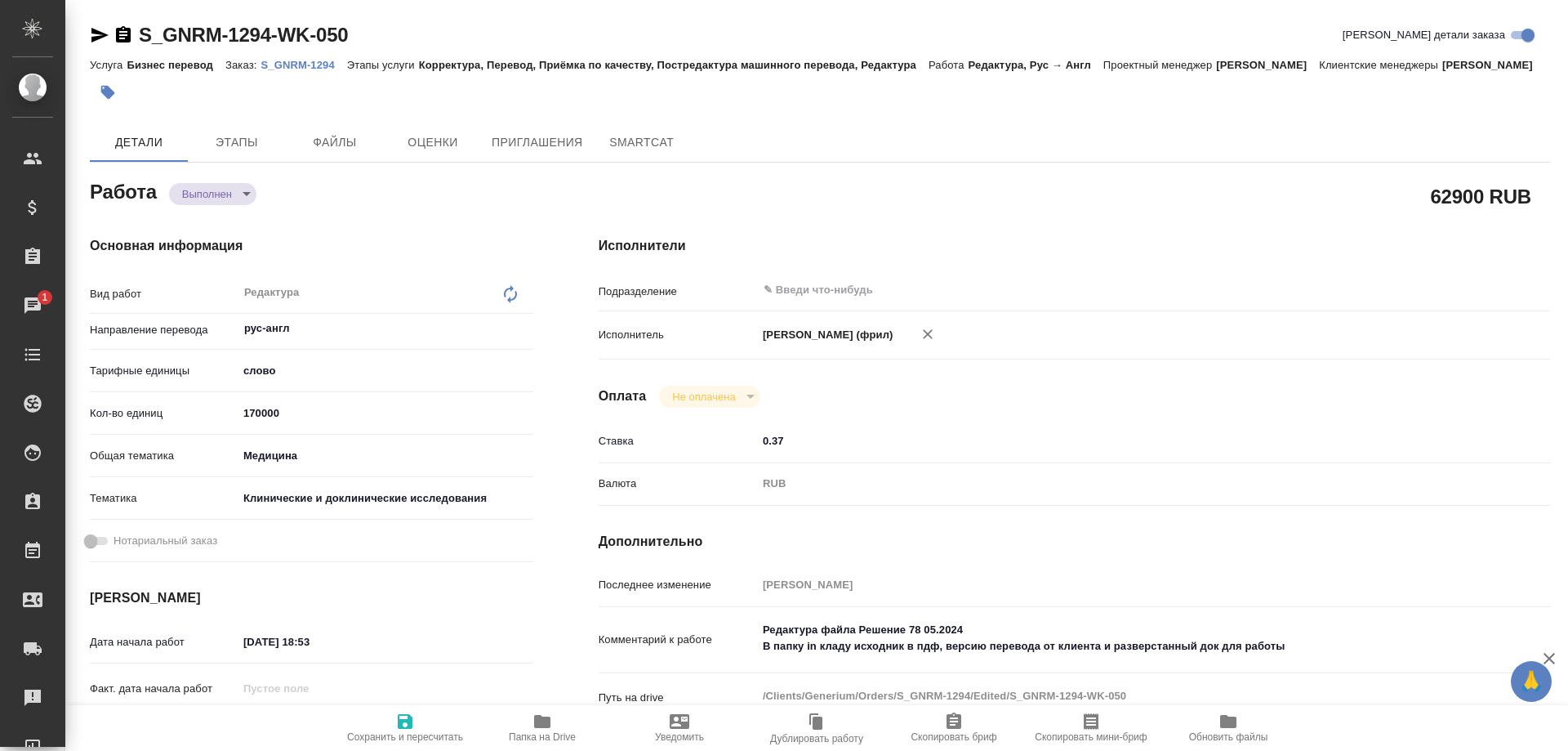
type textarea "x"
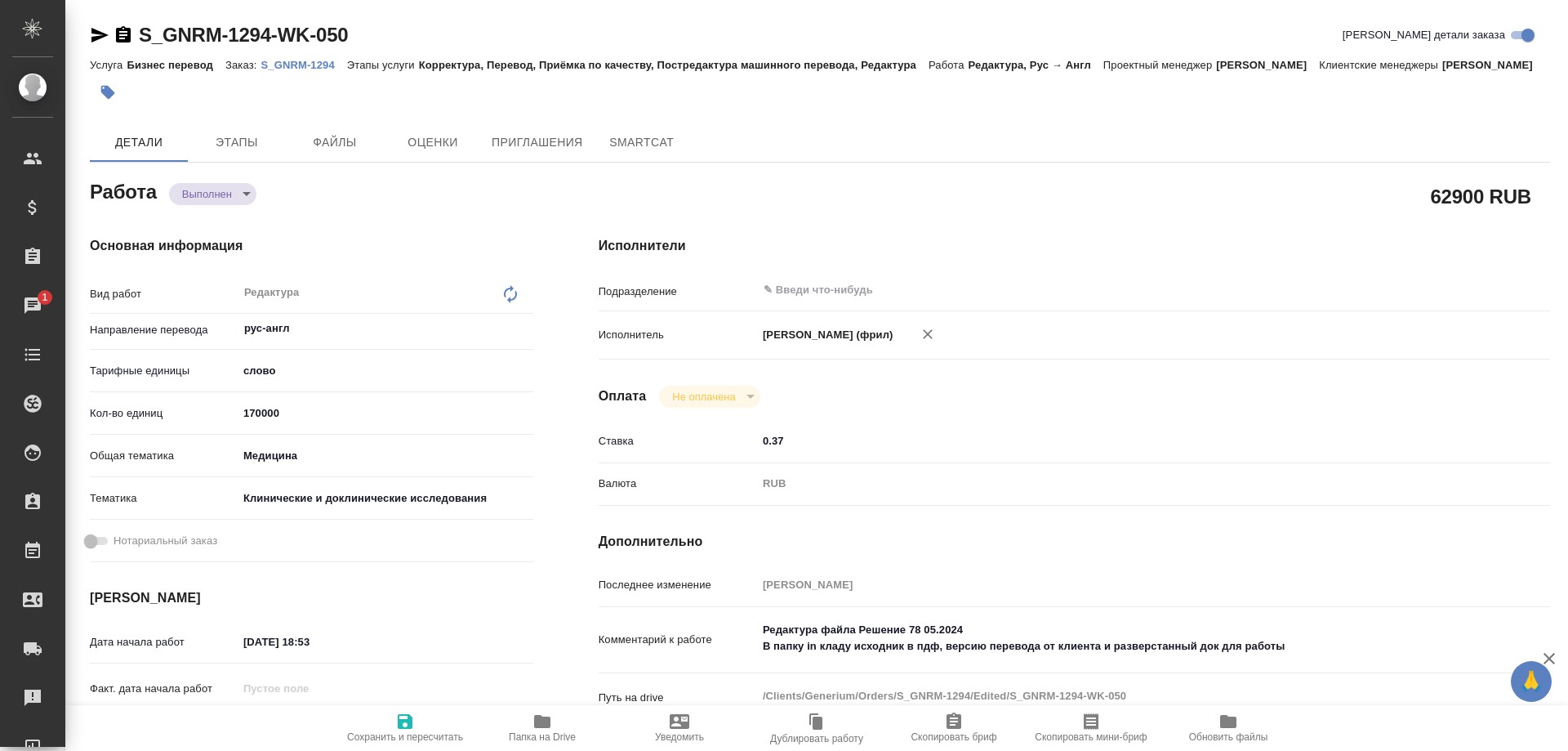
type textarea "x"
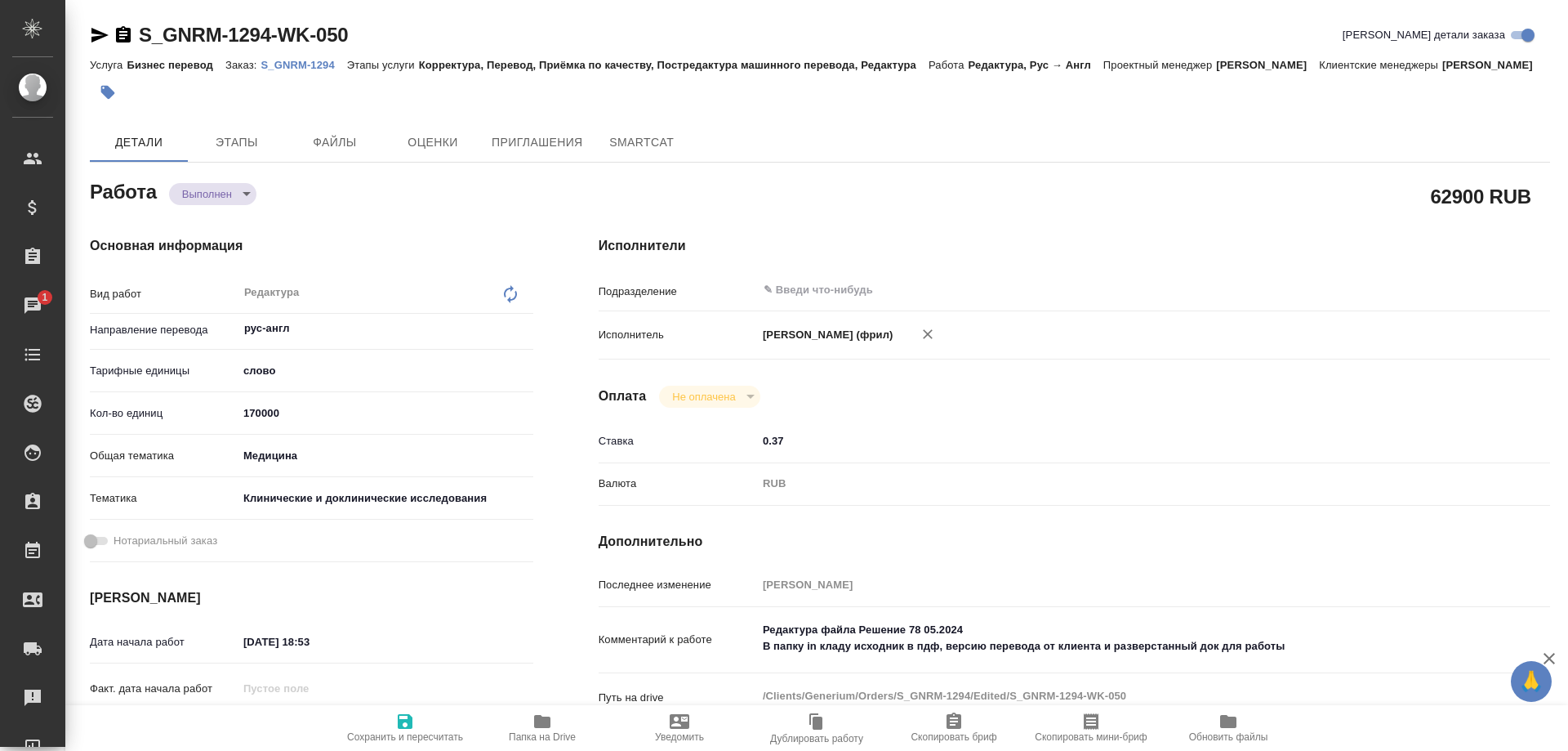
type textarea "x"
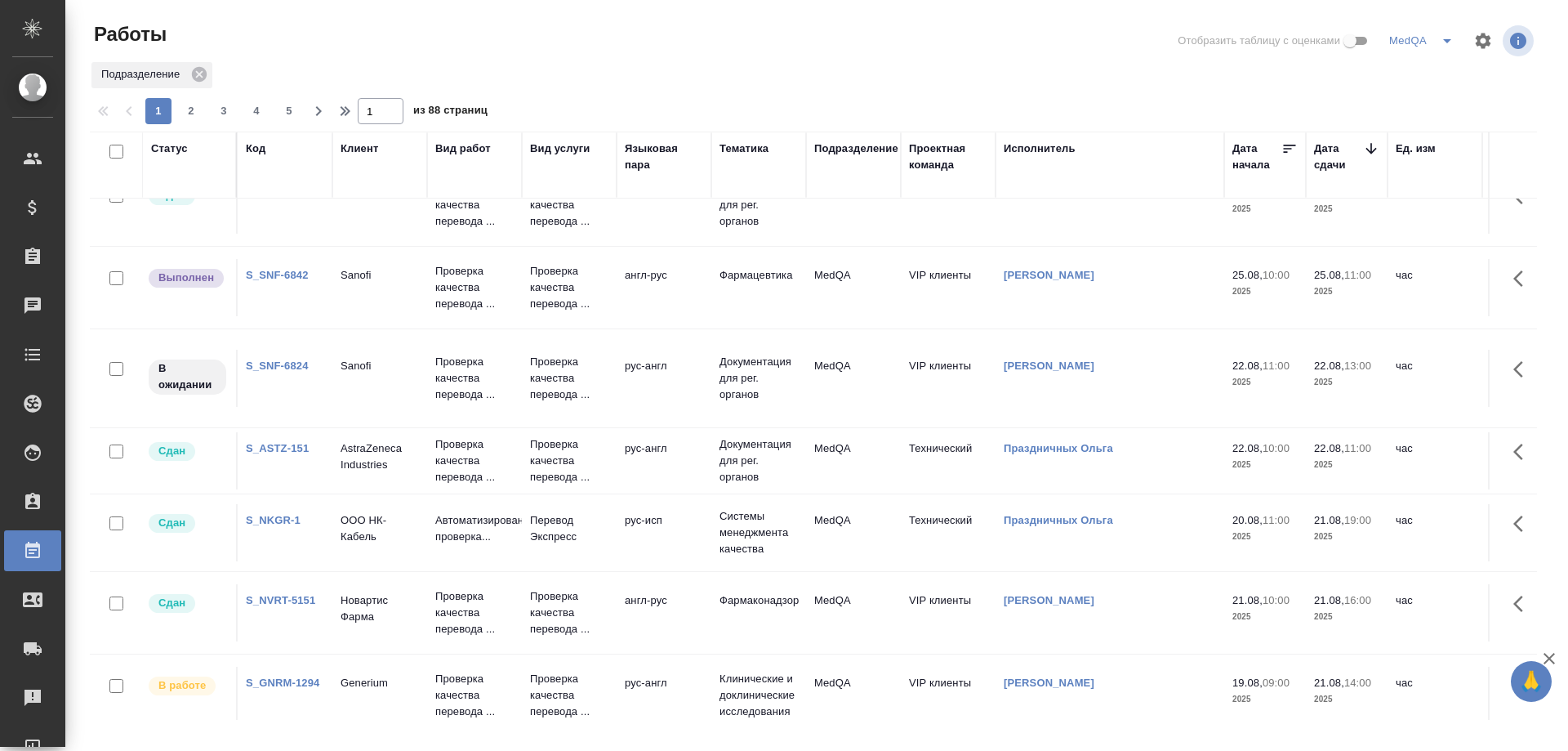
scroll to position [653, 0]
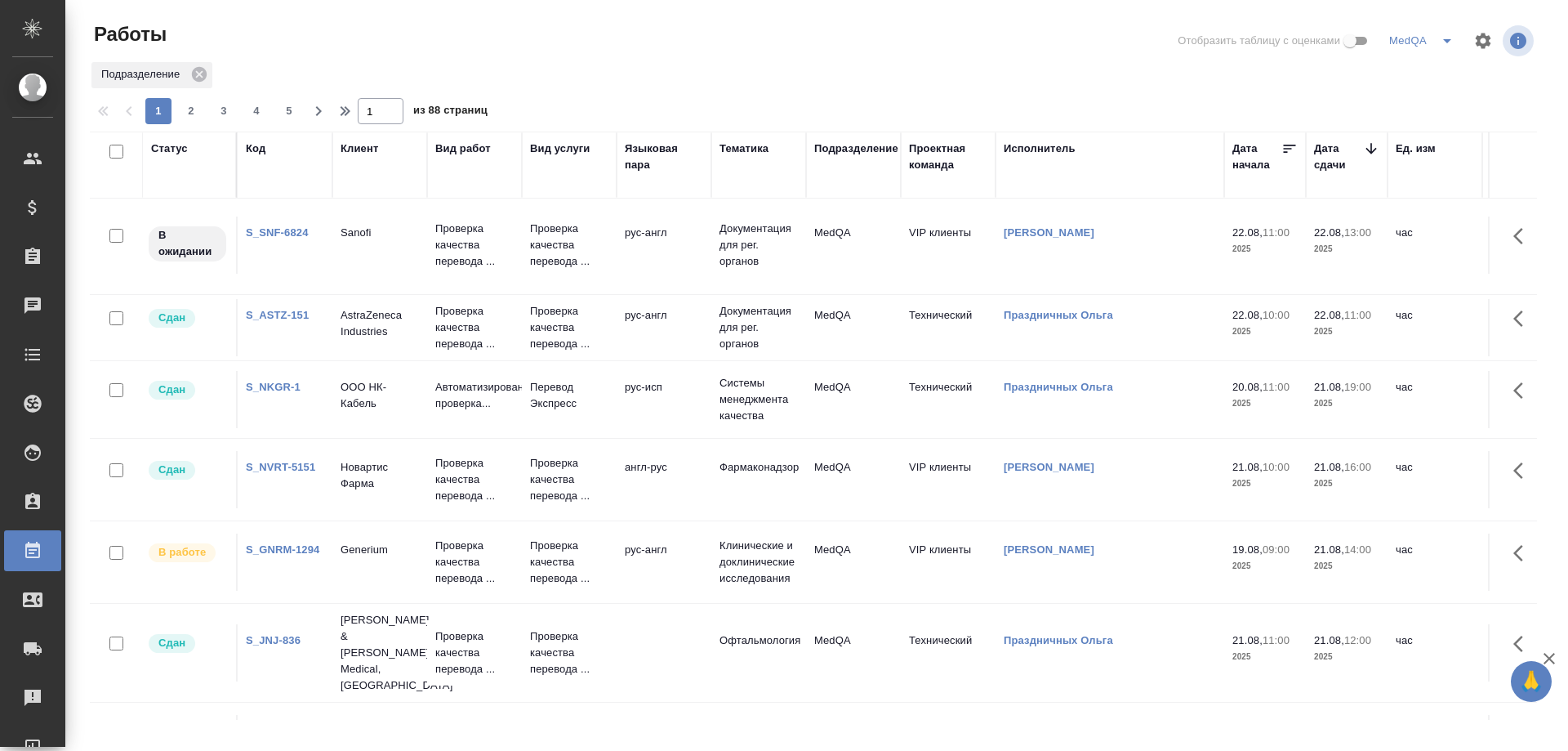
click at [274, 550] on link "S_GNRM-1294" at bounding box center [283, 550] width 73 height 13
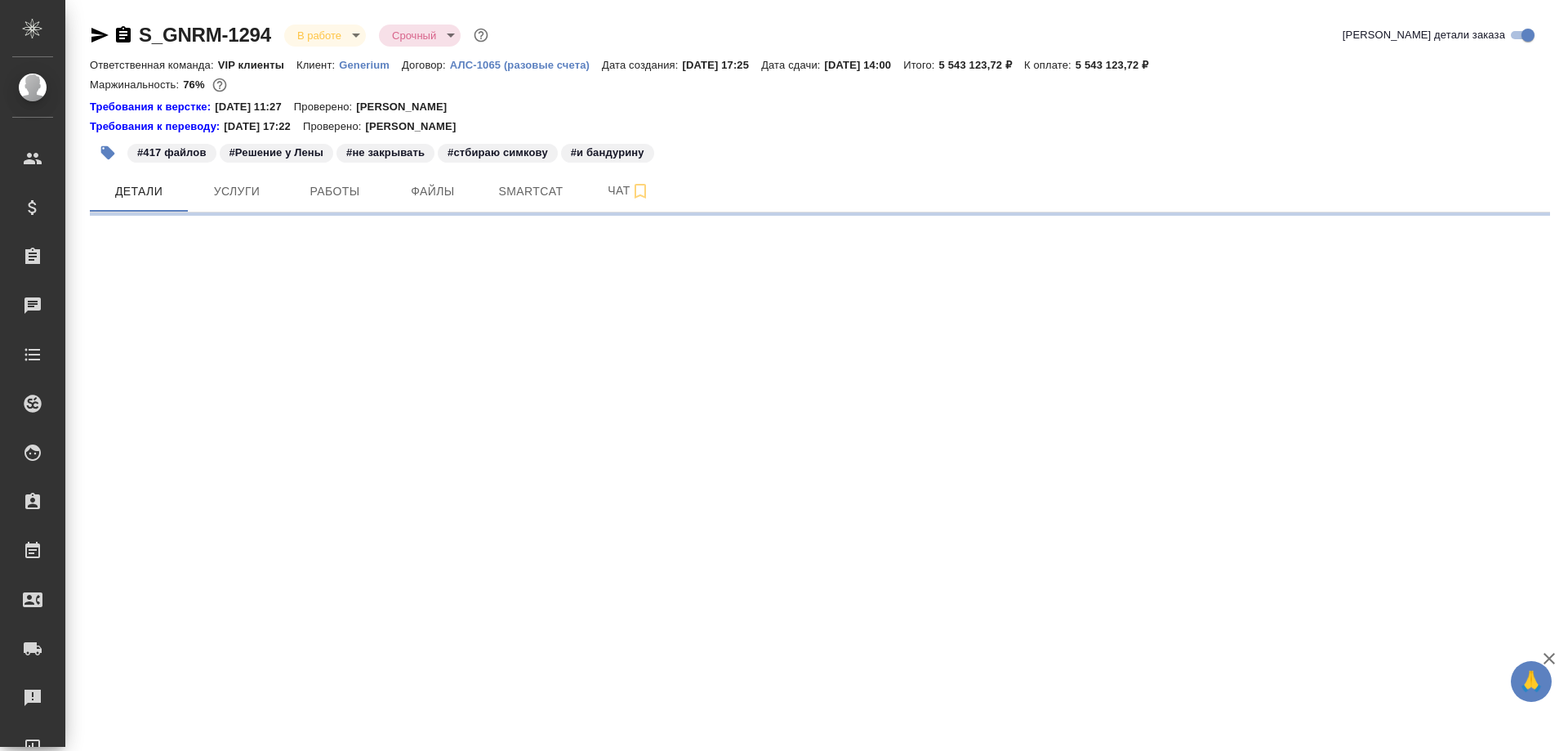
select select "RU"
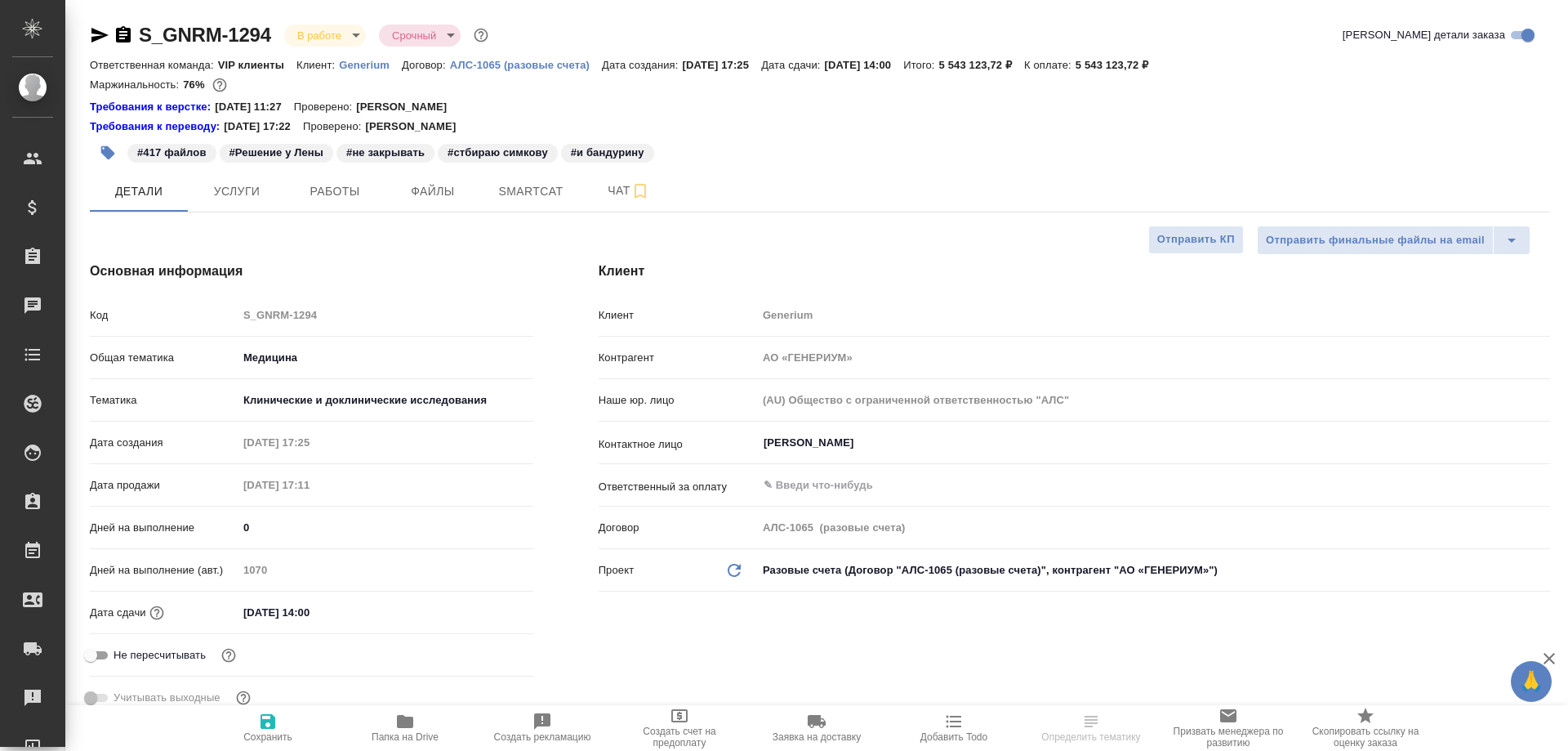
type textarea "x"
click at [544, 188] on span "Smartcat" at bounding box center [531, 192] width 78 height 21
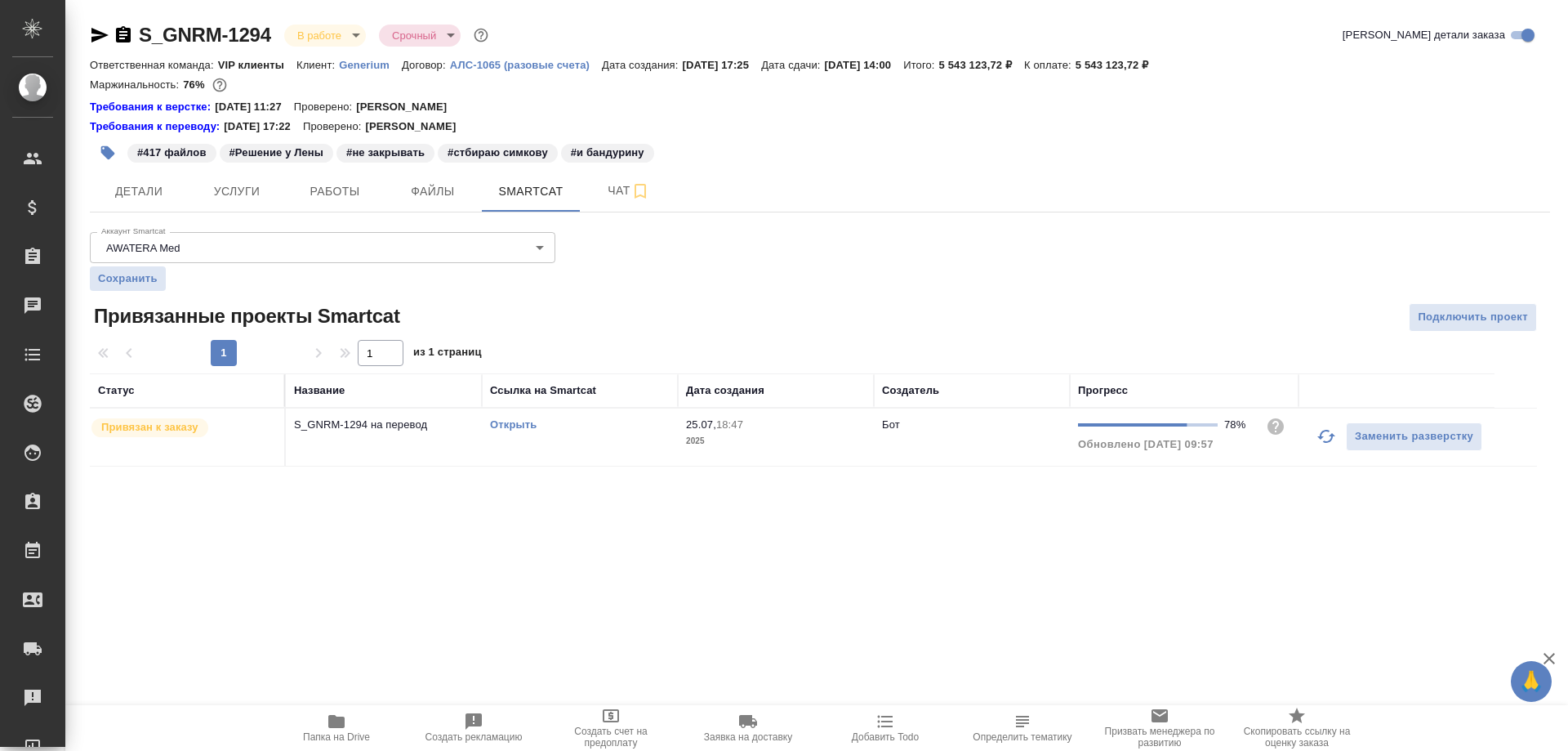
click at [522, 430] on link "Открыть" at bounding box center [513, 424] width 47 height 13
